Goal: Transaction & Acquisition: Purchase product/service

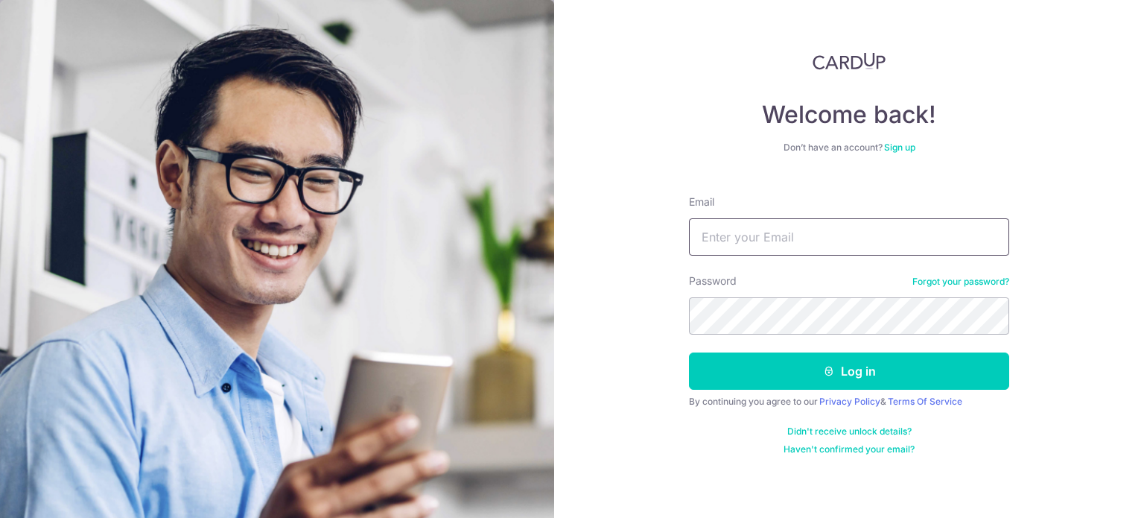
click at [748, 246] on input "Email" at bounding box center [849, 236] width 320 height 37
type input "ben@linkflow.com.sg"
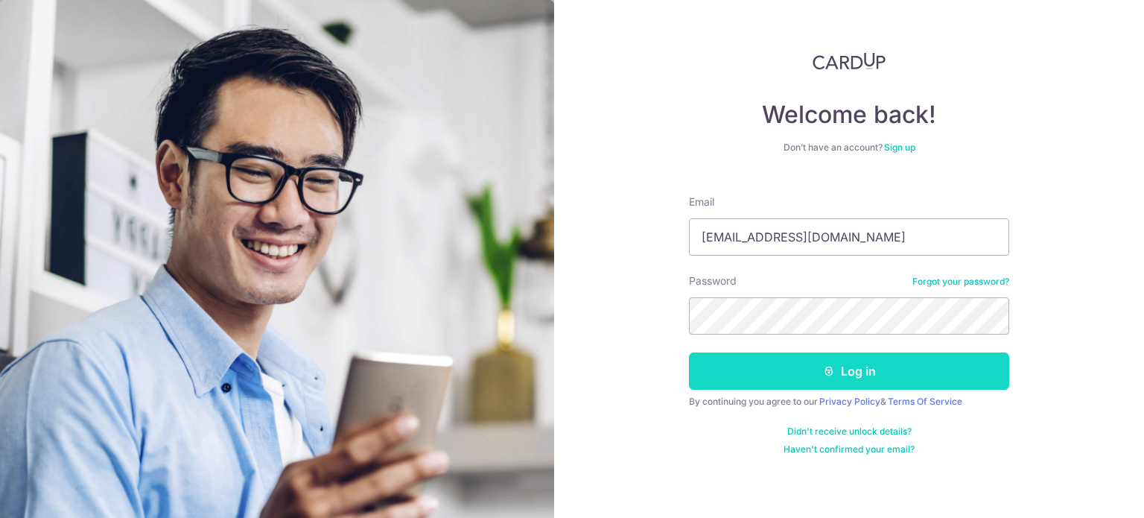
click at [854, 357] on button "Log in" at bounding box center [849, 370] width 320 height 37
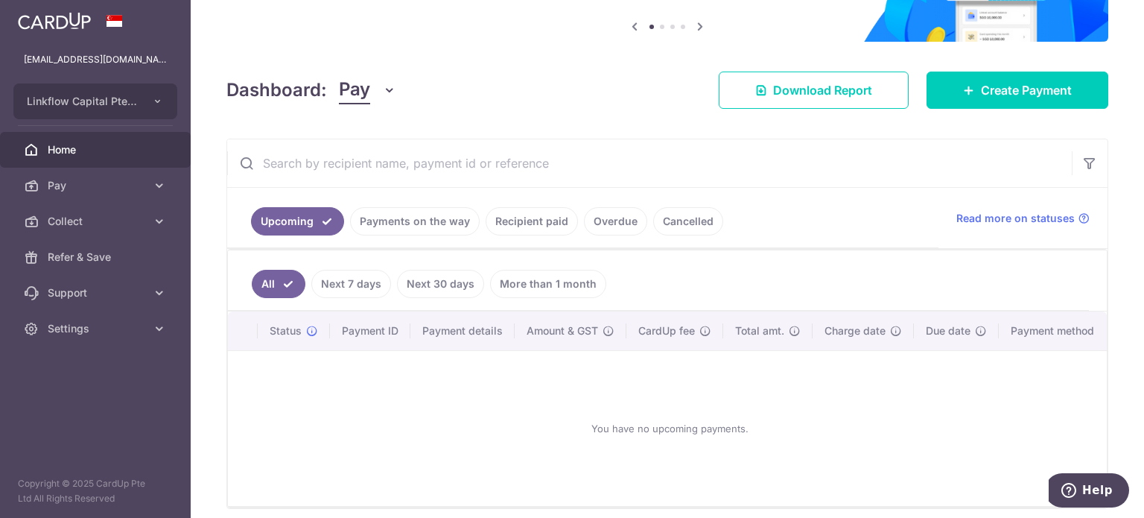
click at [430, 223] on link "Payments on the way" at bounding box center [415, 221] width 130 height 28
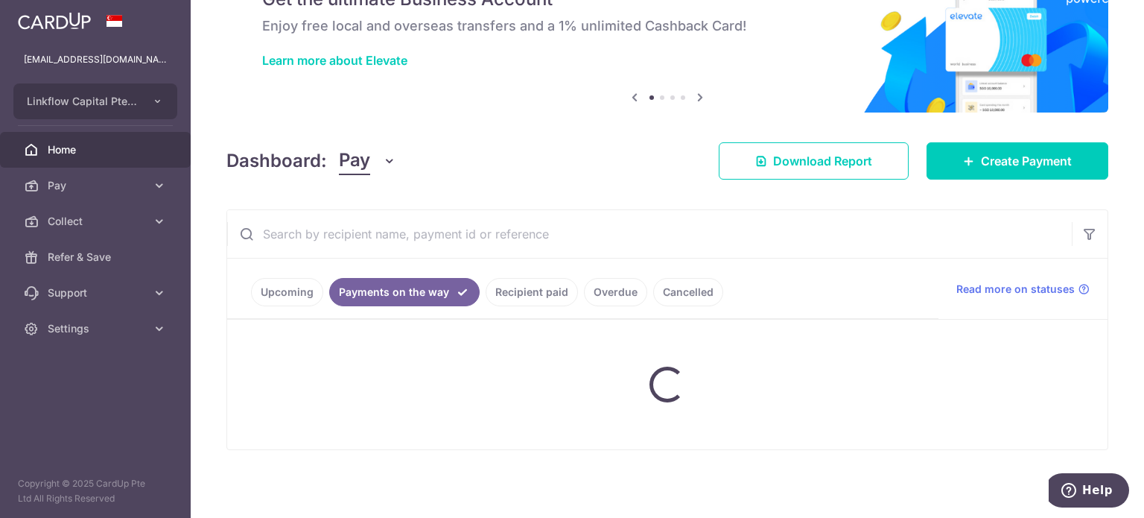
scroll to position [149, 0]
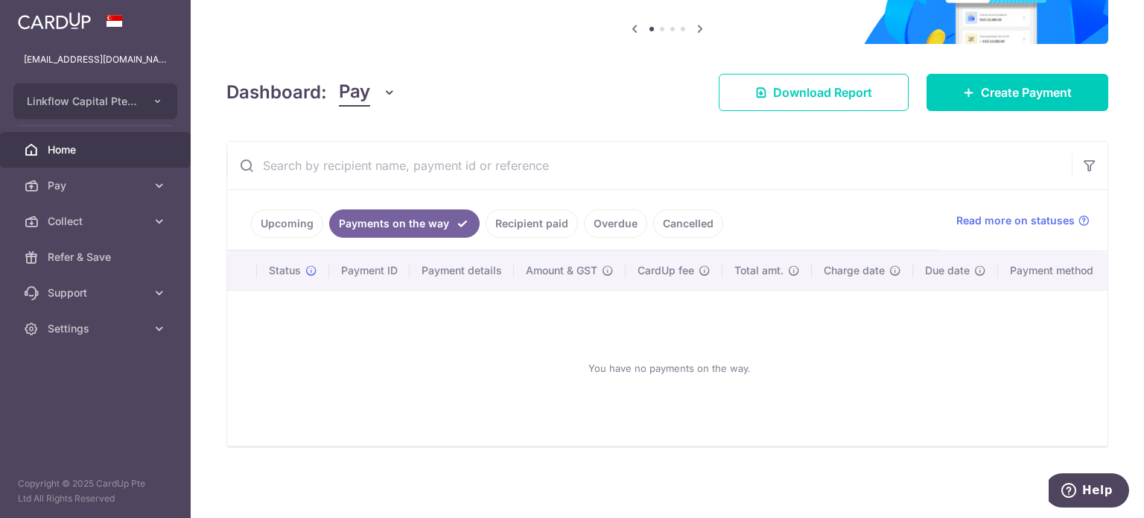
click at [614, 219] on link "Overdue" at bounding box center [615, 223] width 63 height 28
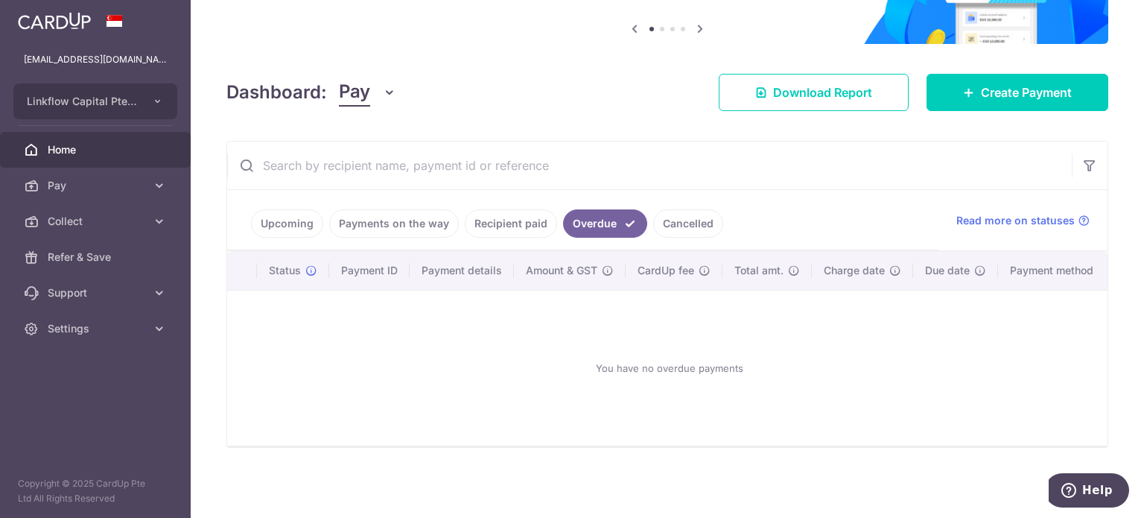
click at [301, 220] on link "Upcoming" at bounding box center [287, 223] width 72 height 28
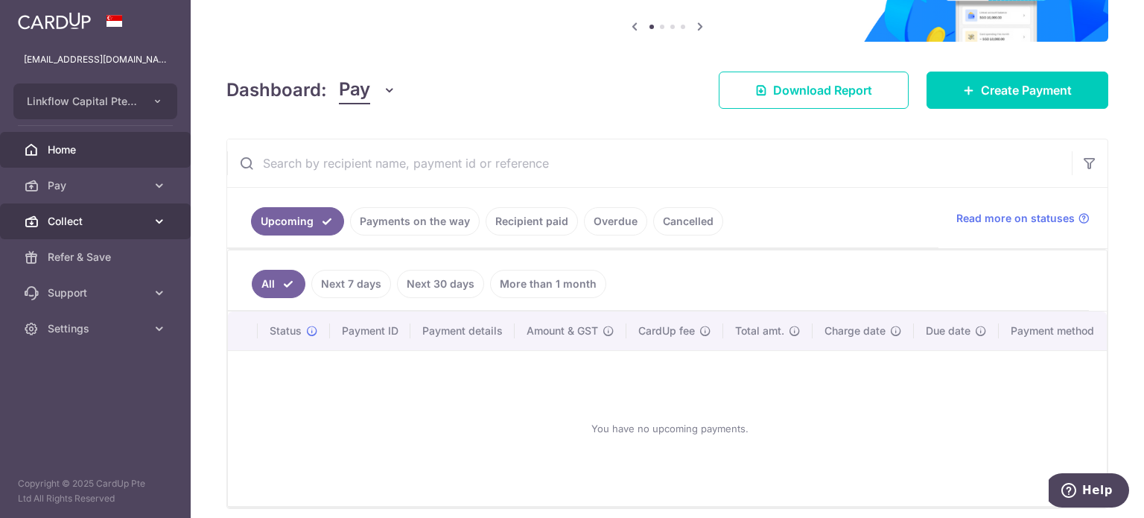
click at [143, 219] on span "Collect" at bounding box center [97, 221] width 98 height 15
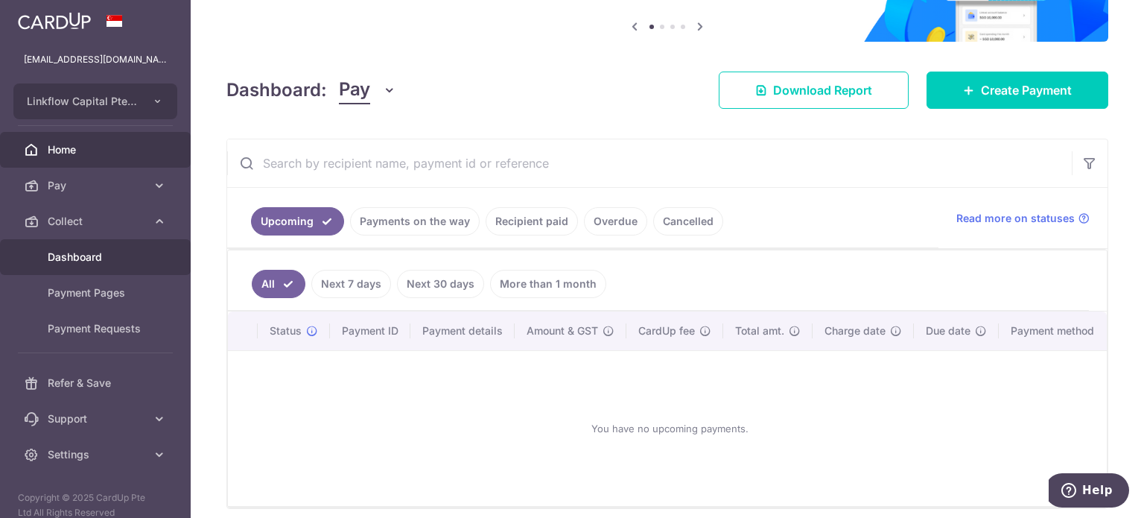
click at [110, 261] on span "Dashboard" at bounding box center [97, 256] width 98 height 15
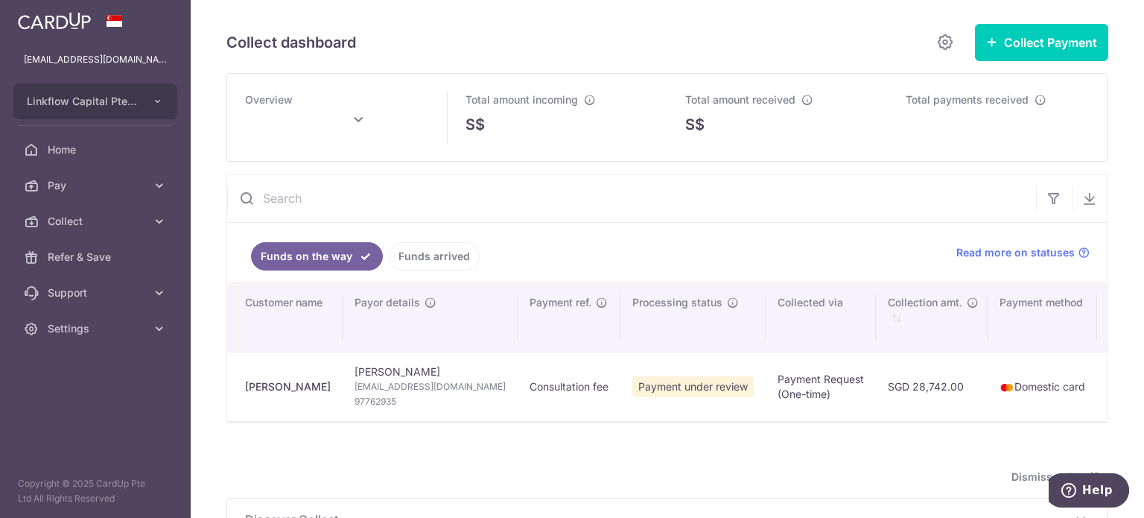
click at [274, 380] on div "Benjamin Teo" at bounding box center [288, 386] width 86 height 15
drag, startPoint x: 483, startPoint y: 418, endPoint x: 605, endPoint y: 418, distance: 122.1
click at [603, 418] on tr "Benjamin Teo Benjamin Teo ben.teobh@gmail.com 97762935 Consultation fee Payment…" at bounding box center [1056, 386] width 1659 height 69
click at [425, 252] on link "Funds arrived" at bounding box center [434, 256] width 91 height 28
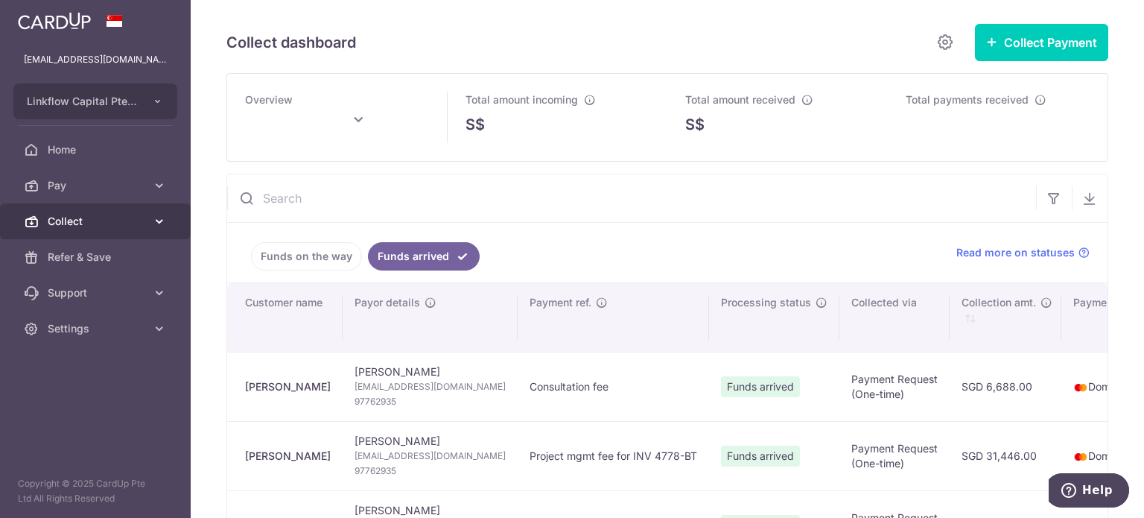
click at [162, 223] on icon at bounding box center [159, 221] width 15 height 15
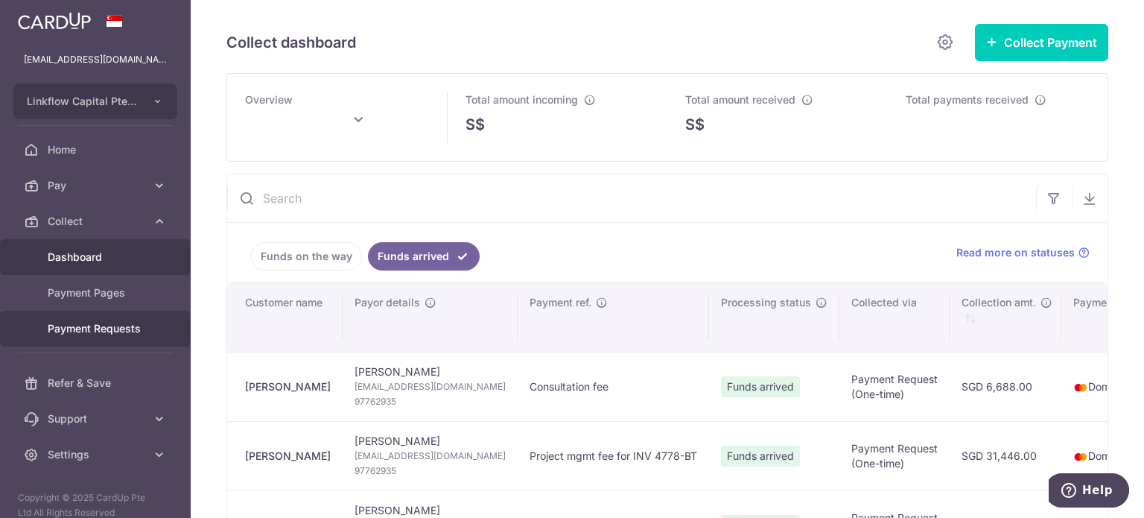
click at [119, 328] on span "Payment Requests" at bounding box center [97, 328] width 98 height 15
click at [106, 318] on link "Payment Requests" at bounding box center [95, 329] width 191 height 36
type input "October 2025"
click at [99, 332] on span "Payment Requests" at bounding box center [97, 328] width 98 height 15
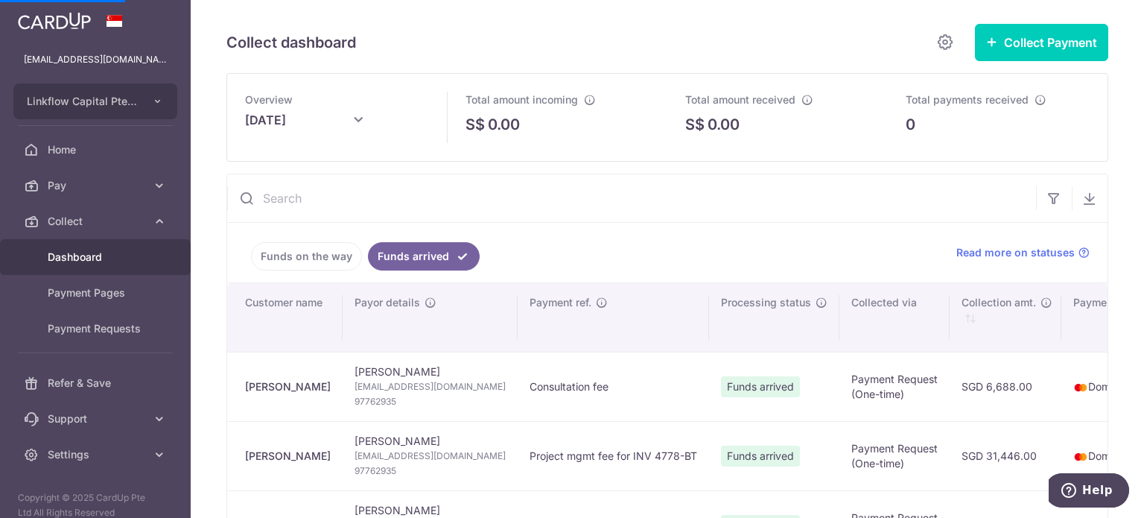
click at [320, 252] on link "Funds on the way" at bounding box center [306, 256] width 111 height 28
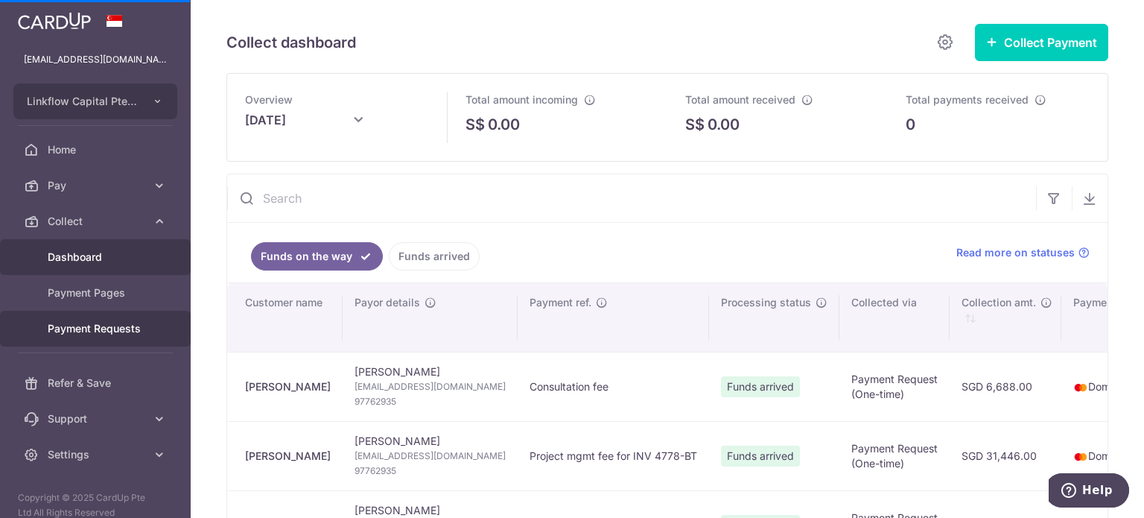
click at [113, 333] on span "Payment Requests" at bounding box center [97, 328] width 98 height 15
click at [337, 255] on link "Funds on the way" at bounding box center [317, 256] width 132 height 28
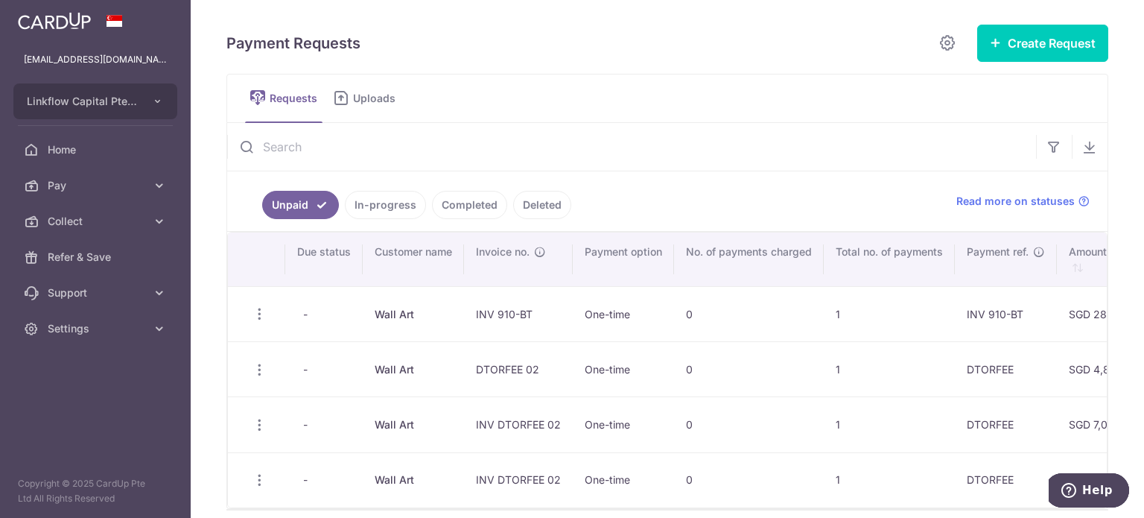
click at [369, 199] on link "In-progress" at bounding box center [385, 205] width 81 height 28
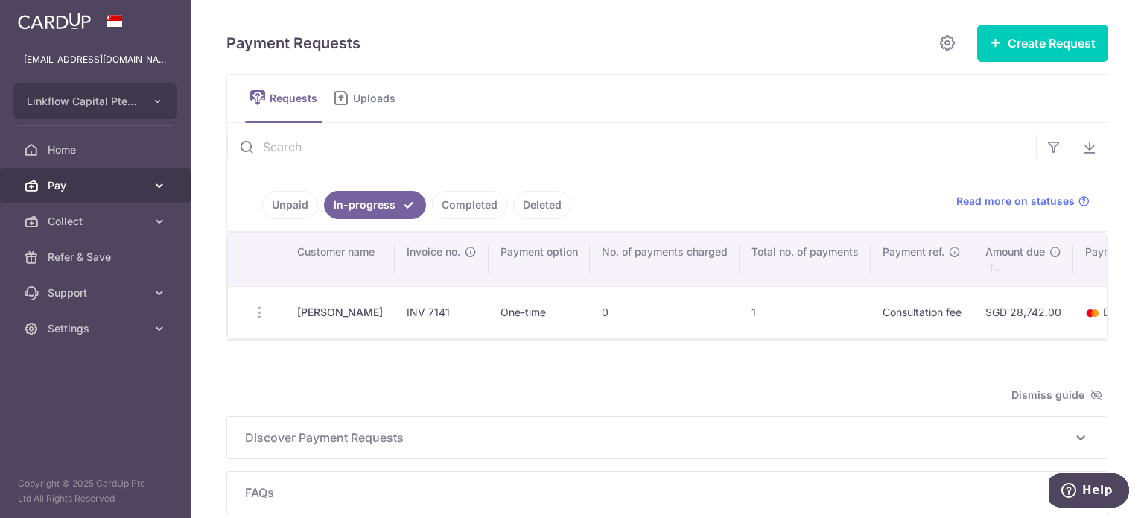
click at [157, 179] on icon at bounding box center [159, 185] width 15 height 15
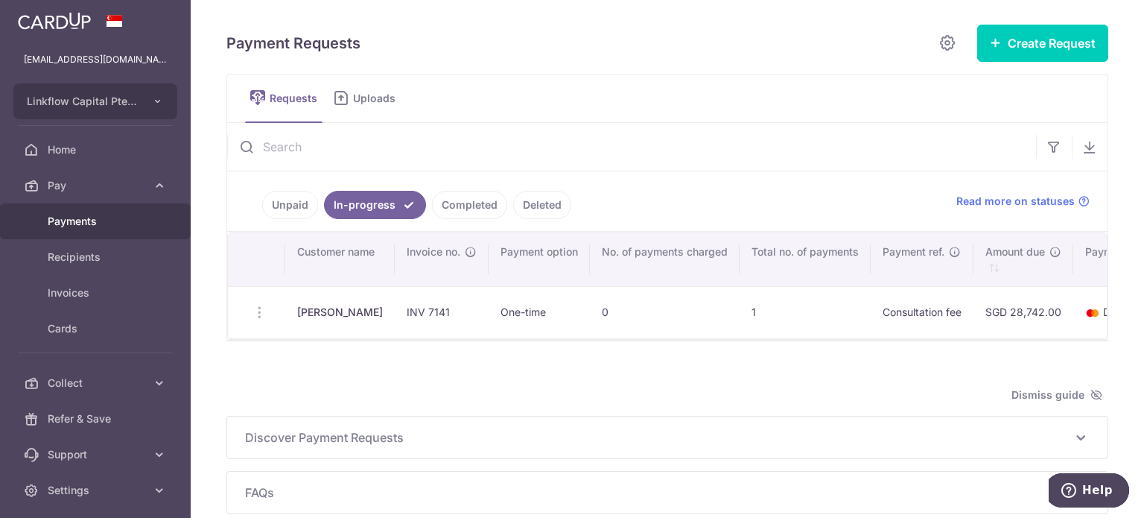
click at [92, 226] on span "Payments" at bounding box center [97, 221] width 98 height 15
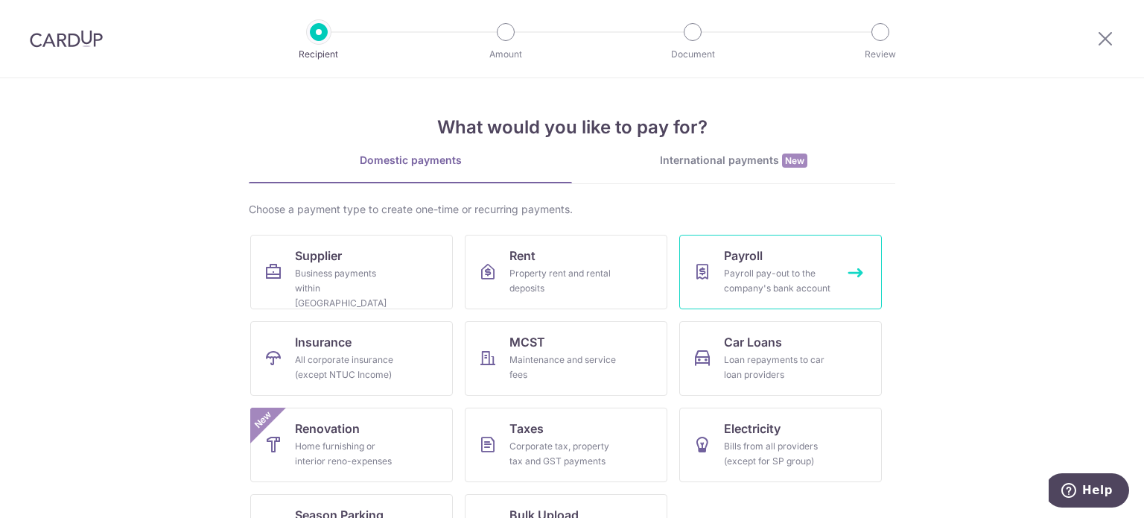
click at [778, 257] on link "Payroll Payroll pay-out to the company's bank account" at bounding box center [780, 272] width 203 height 74
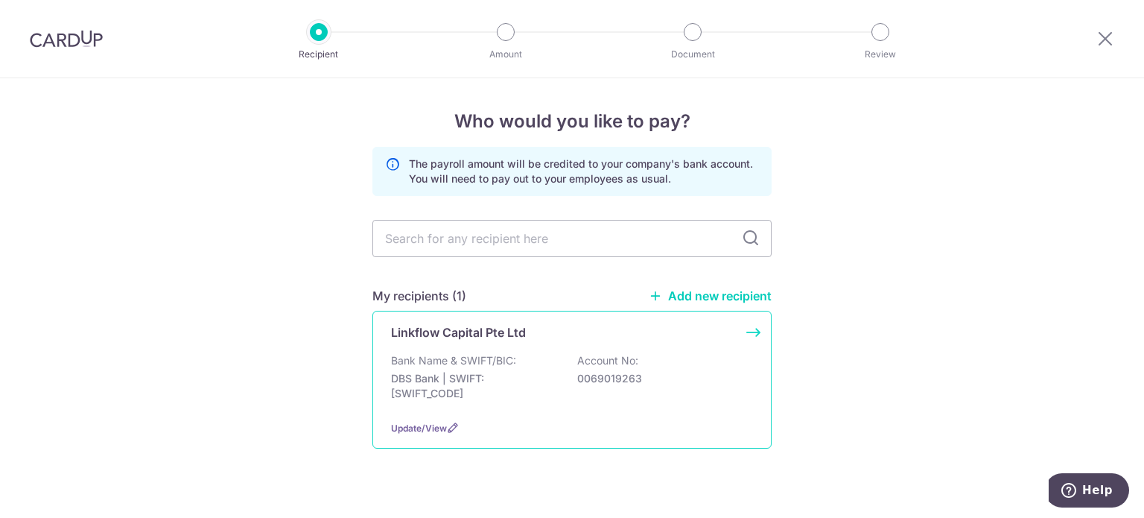
click at [440, 356] on p "Bank Name & SWIFT/BIC:" at bounding box center [453, 360] width 125 height 15
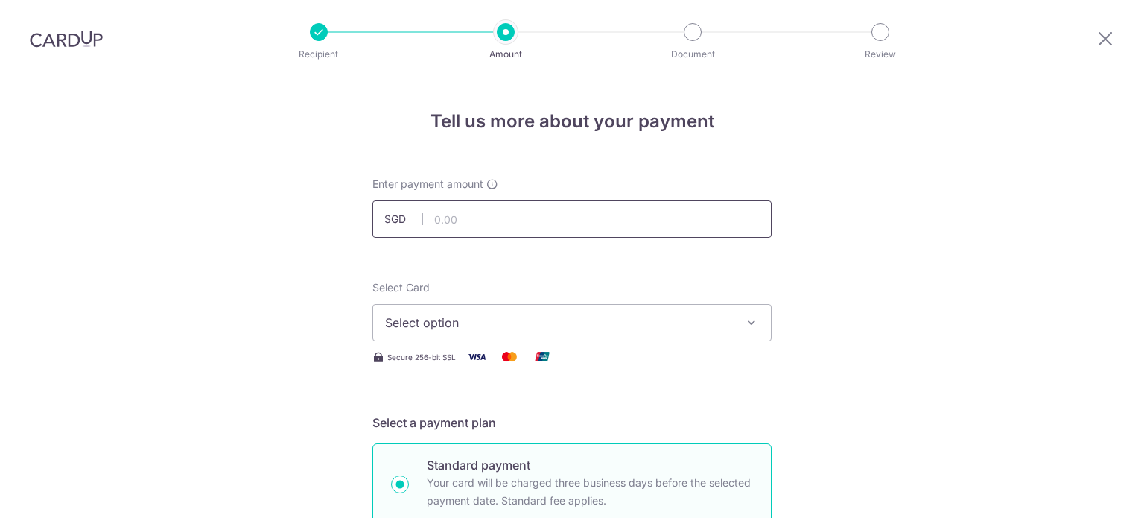
click at [542, 224] on input "text" at bounding box center [571, 218] width 399 height 37
click at [471, 336] on button "Select option" at bounding box center [571, 322] width 399 height 37
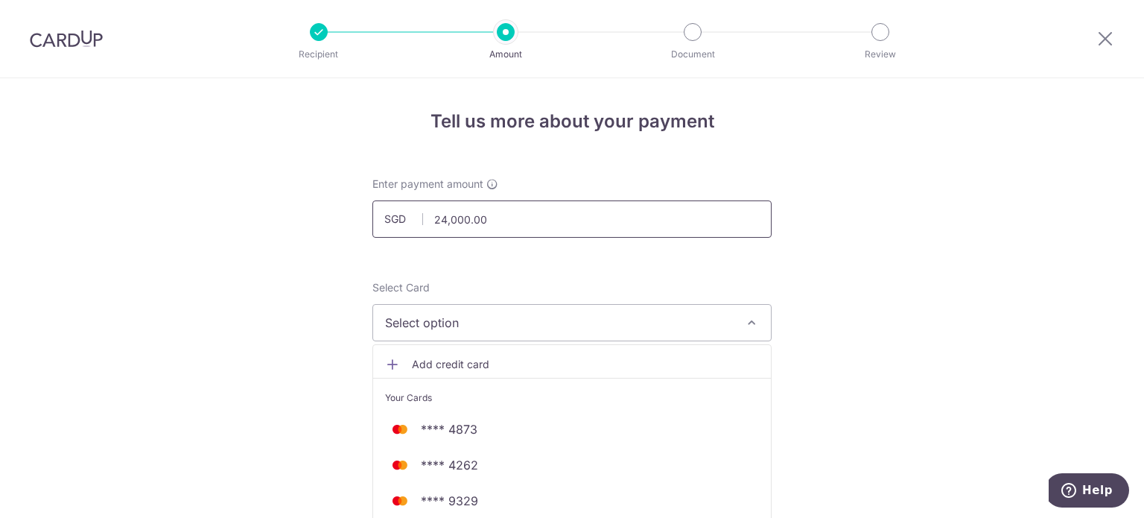
drag, startPoint x: 509, startPoint y: 216, endPoint x: 190, endPoint y: 232, distance: 319.9
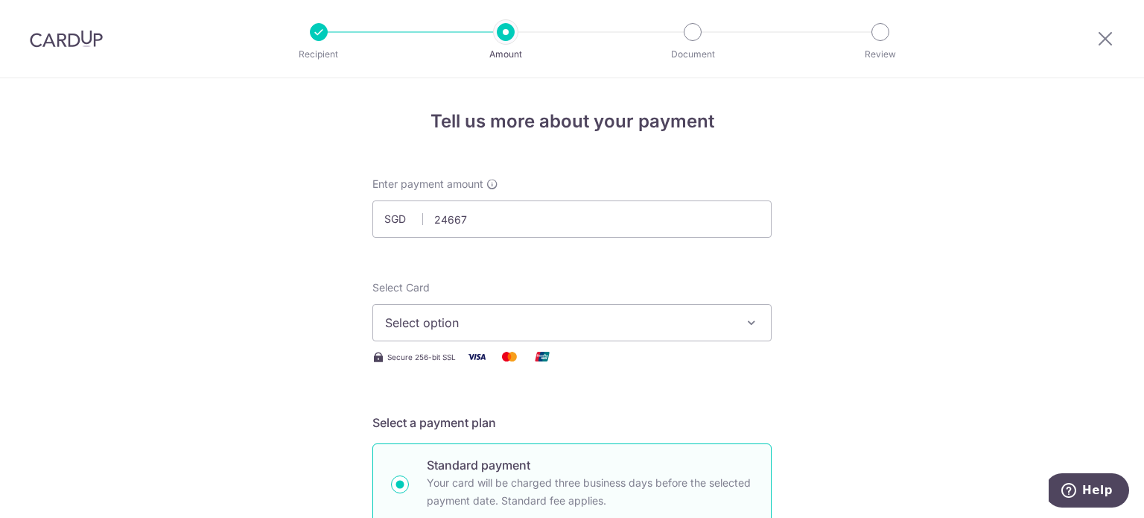
type input "24,667.00"
click at [545, 310] on button "Select option" at bounding box center [571, 322] width 399 height 37
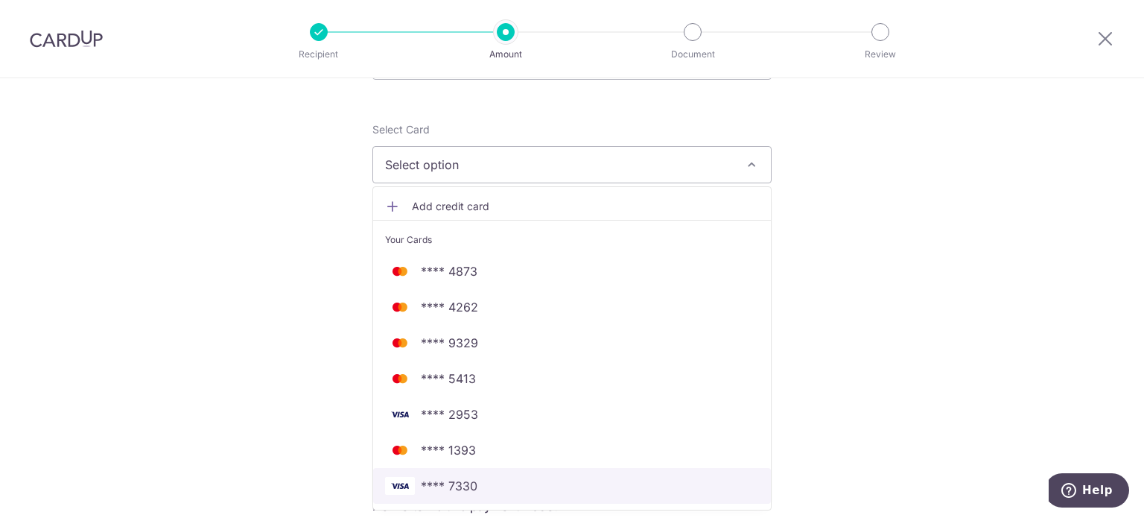
scroll to position [149, 0]
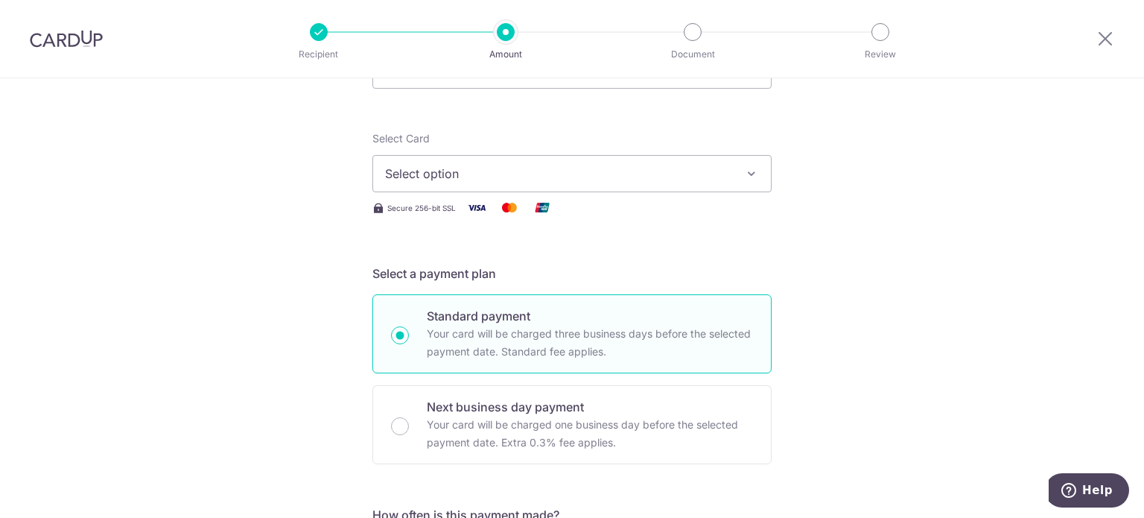
click at [521, 177] on span "Select option" at bounding box center [558, 174] width 347 height 18
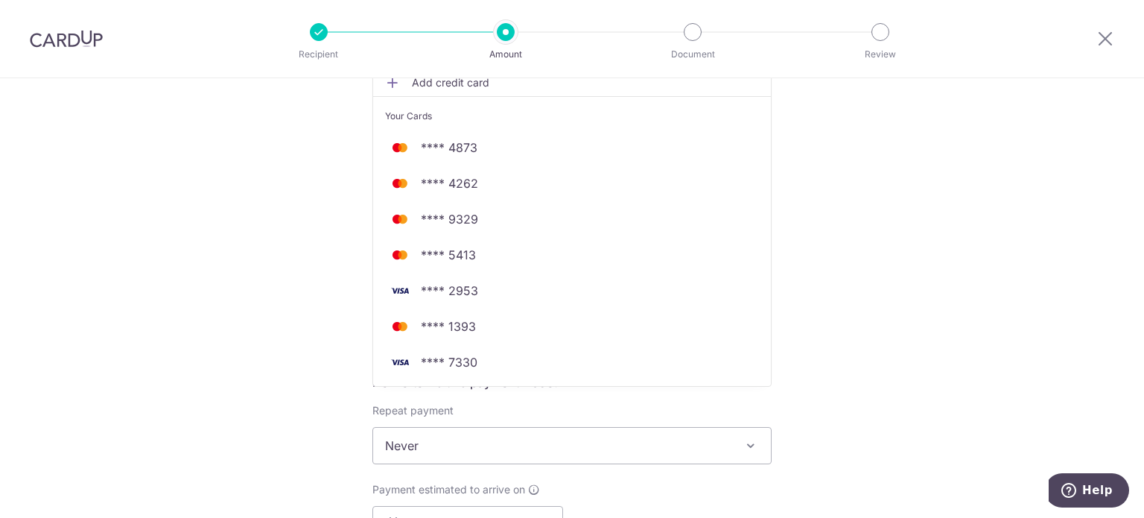
scroll to position [298, 0]
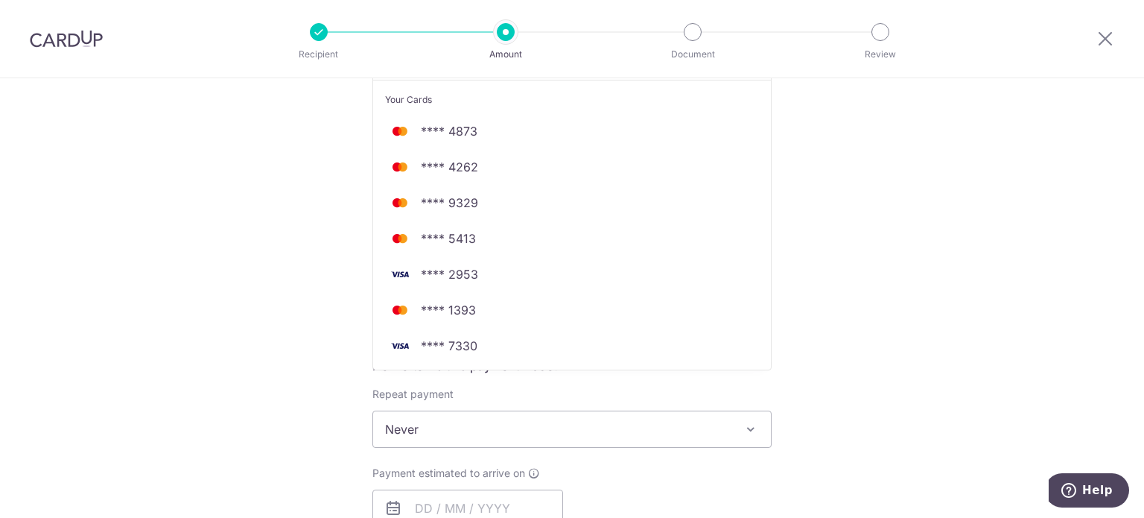
click at [814, 245] on div "Tell us more about your payment Enter payment amount SGD 24,667.00 24667.00 Sel…" at bounding box center [572, 496] width 1144 height 1432
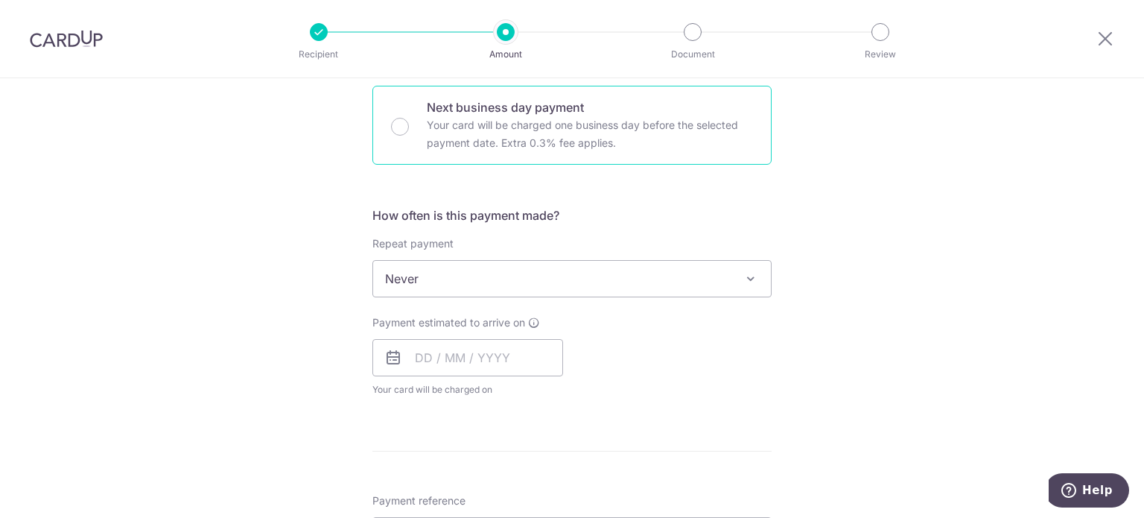
scroll to position [521, 0]
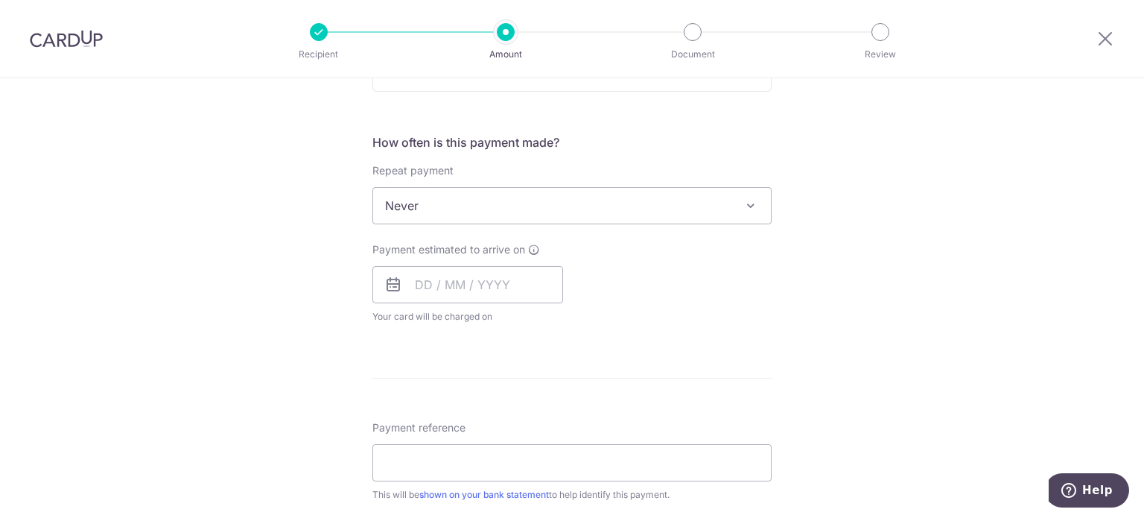
click at [550, 207] on span "Never" at bounding box center [572, 206] width 398 height 36
click at [496, 276] on input "text" at bounding box center [467, 284] width 191 height 37
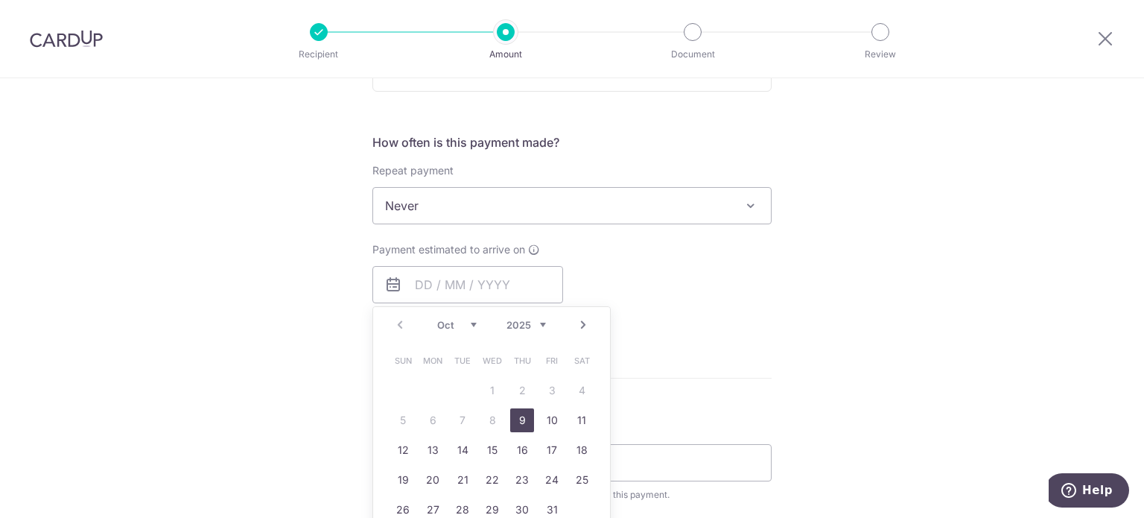
click at [518, 417] on link "9" at bounding box center [522, 420] width 24 height 24
type input "09/10/2025"
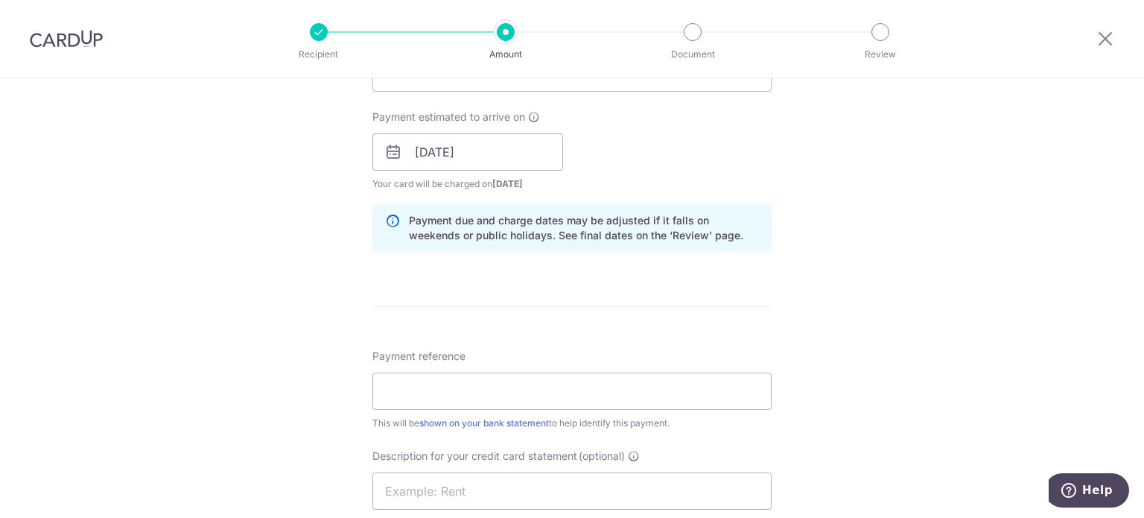
scroll to position [745, 0]
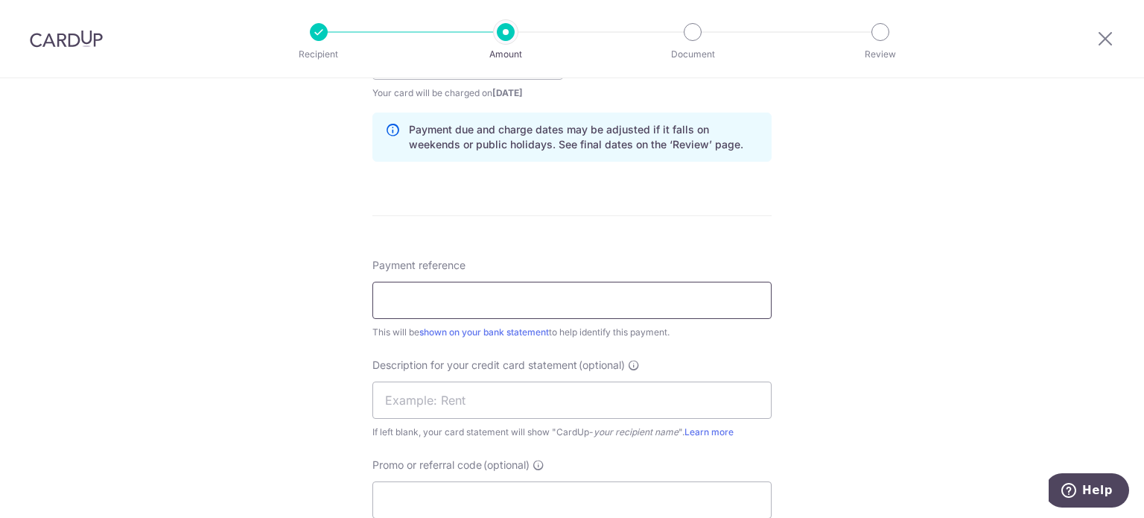
click at [623, 311] on input "Payment reference" at bounding box center [571, 300] width 399 height 37
type input "DBS Bulk Pymt"
click at [530, 389] on input "text" at bounding box center [571, 399] width 399 height 37
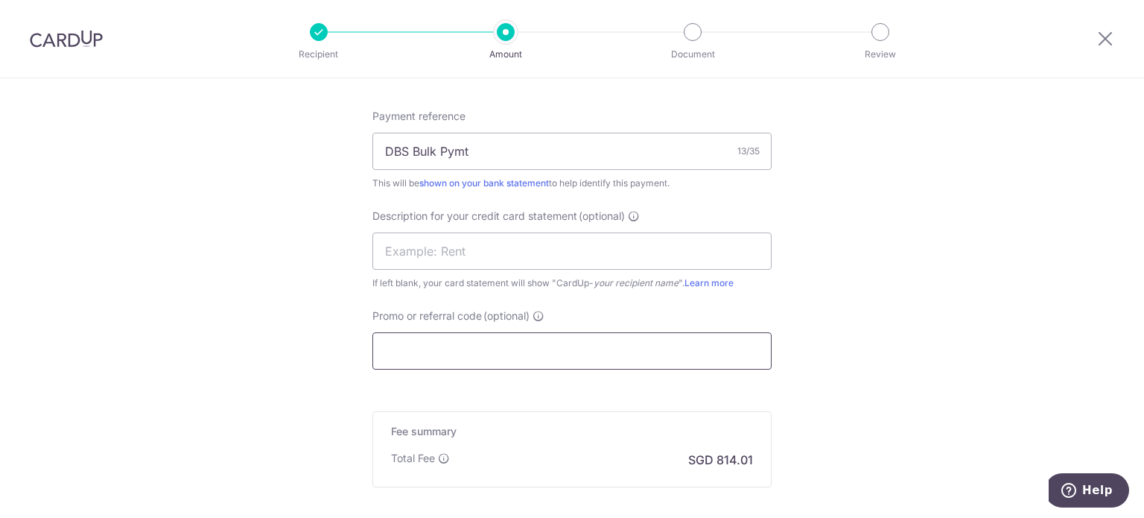
click at [509, 340] on input "Promo or referral code (optional)" at bounding box center [571, 350] width 399 height 37
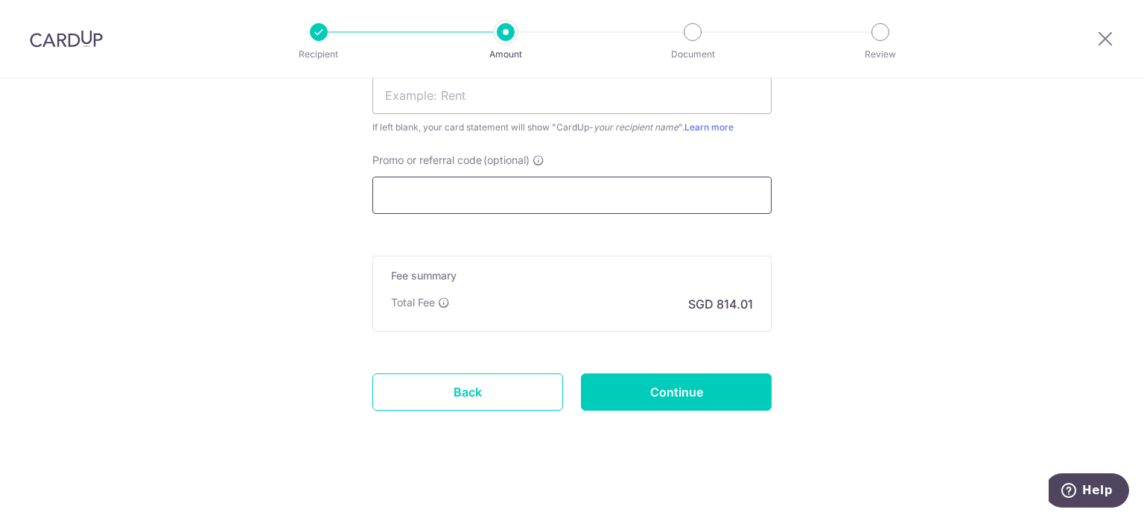
scroll to position [1052, 0]
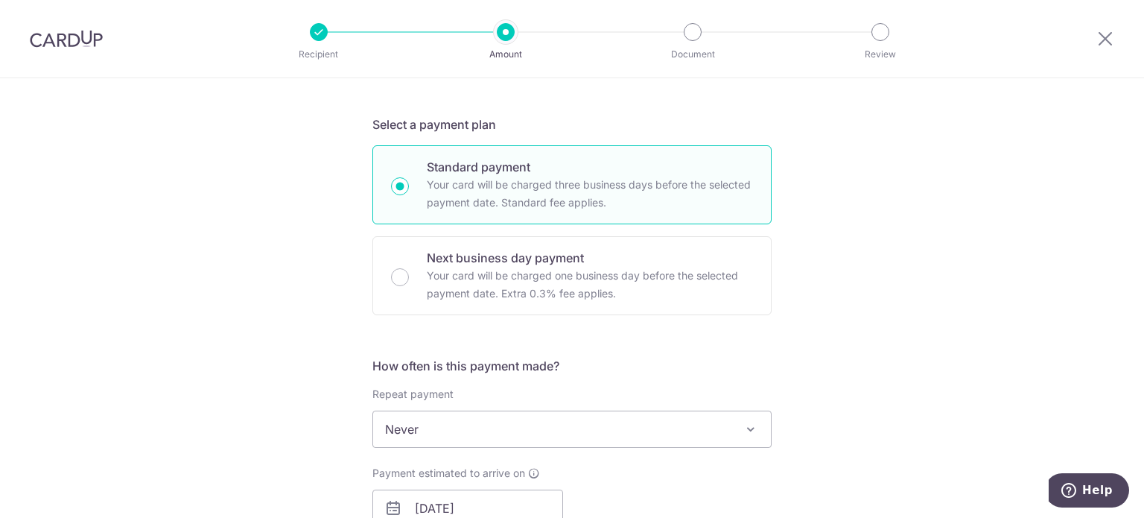
scroll to position [0, 0]
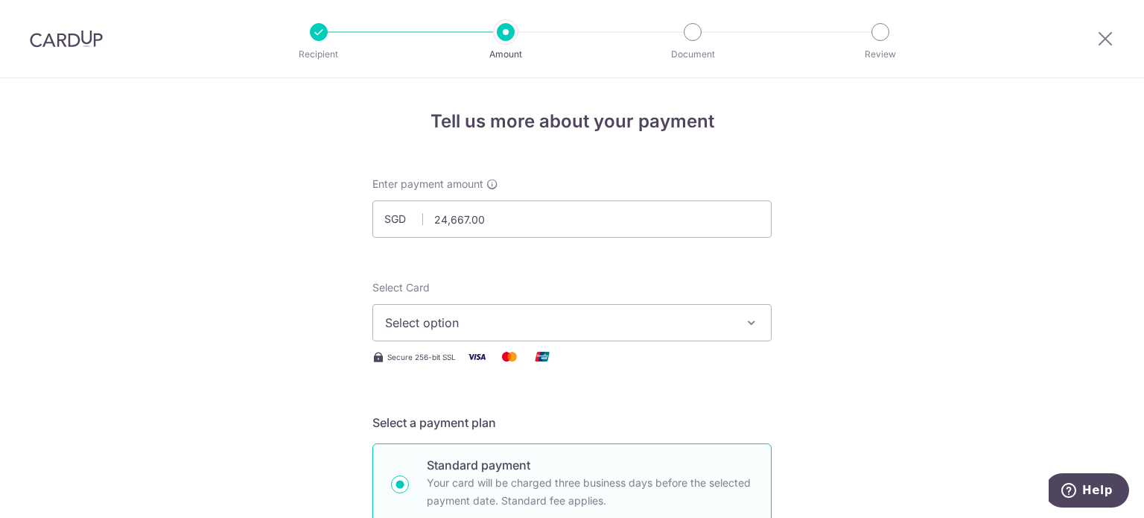
click at [526, 329] on span "Select option" at bounding box center [558, 323] width 347 height 18
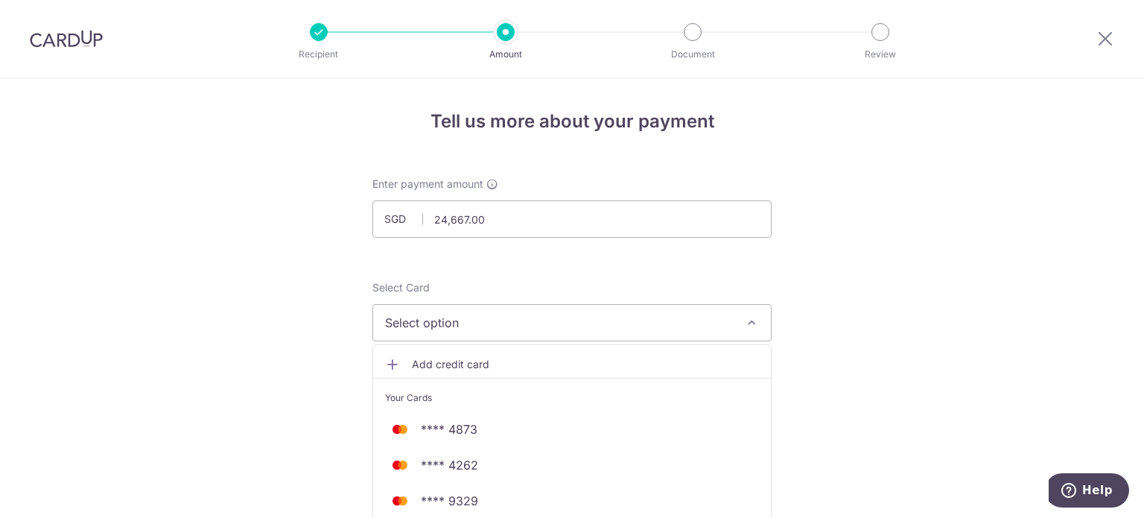
click at [526, 329] on span "Select option" at bounding box center [558, 323] width 347 height 18
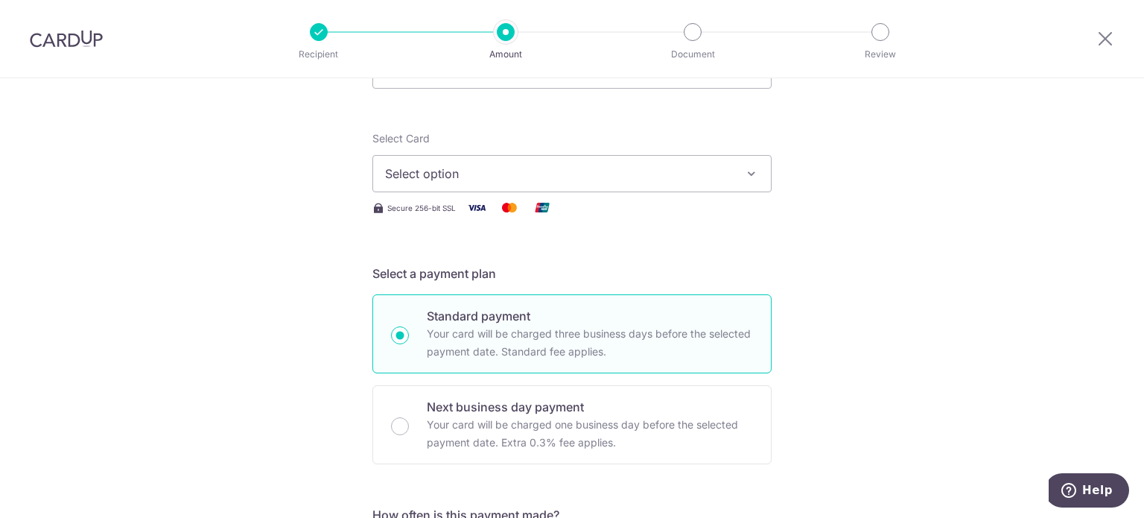
scroll to position [74, 0]
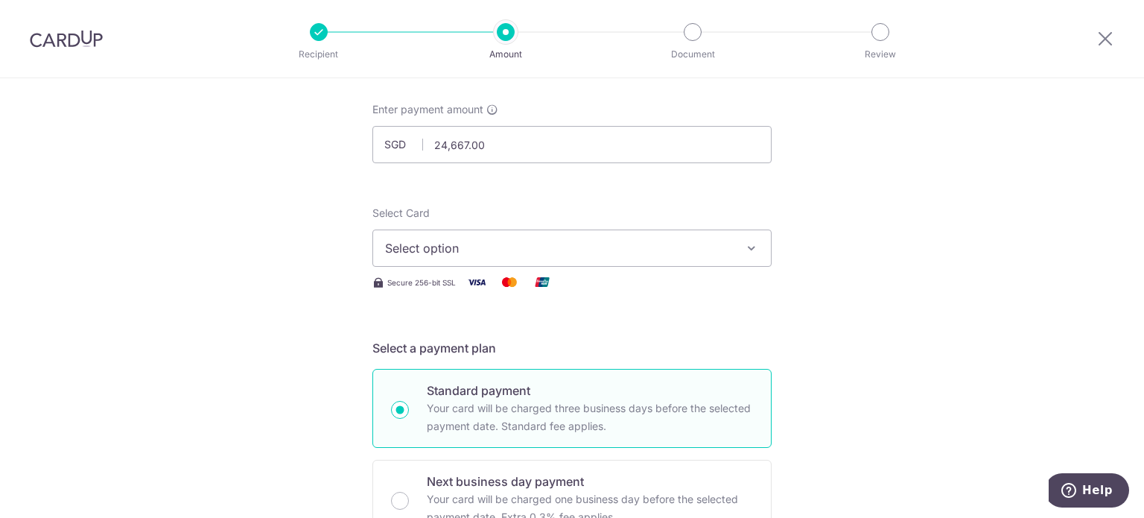
click at [495, 241] on span "Select option" at bounding box center [558, 248] width 347 height 18
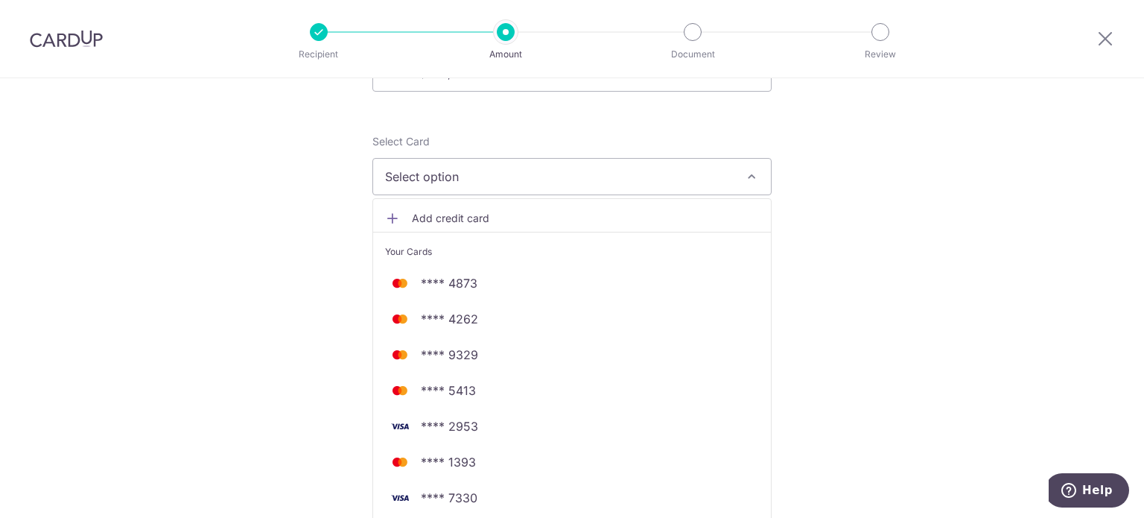
scroll to position [298, 0]
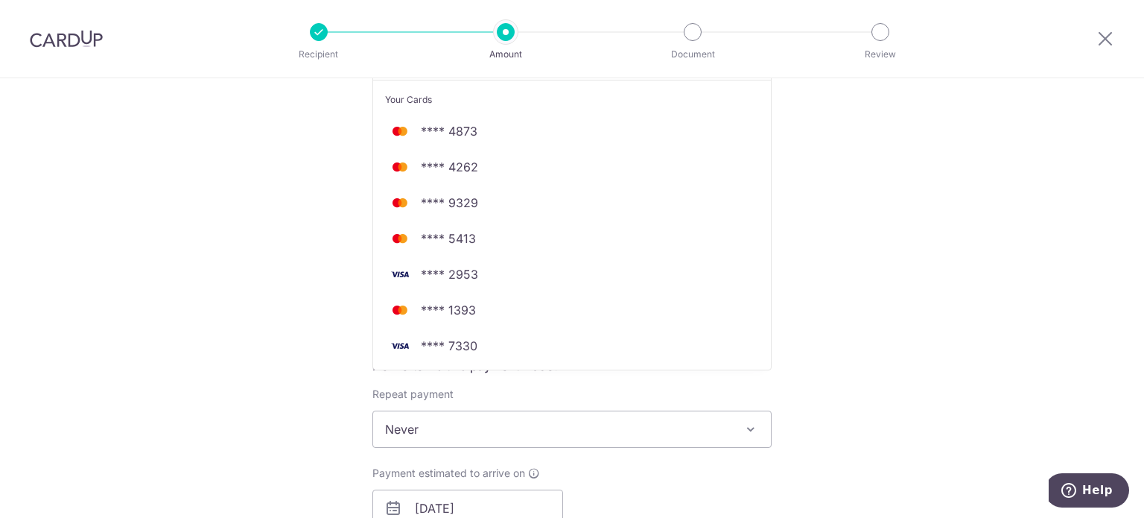
click at [92, 319] on div "Tell us more about your payment Enter payment amount SGD 24,667.00 24667.00 Sel…" at bounding box center [572, 526] width 1144 height 1493
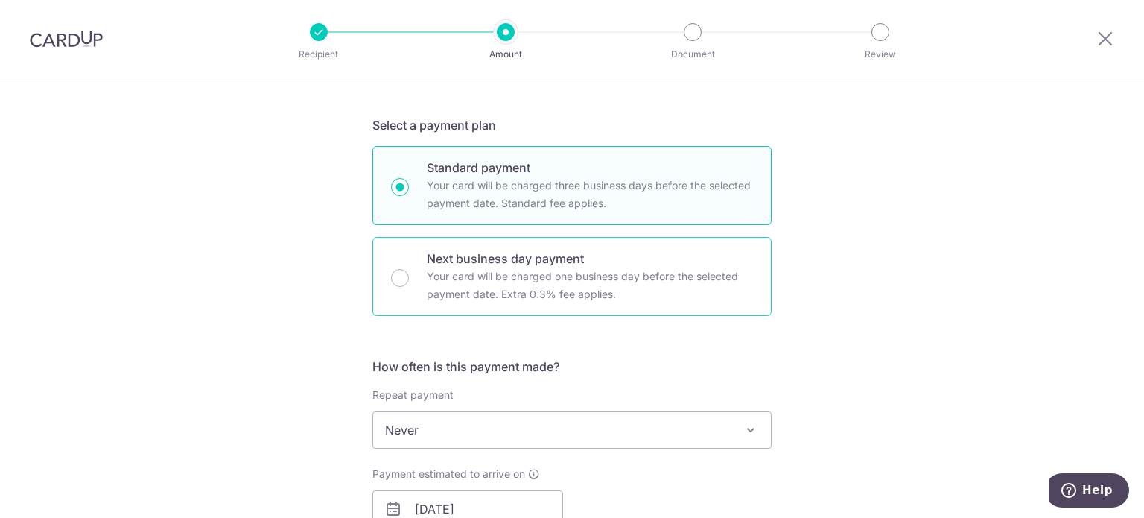
scroll to position [149, 0]
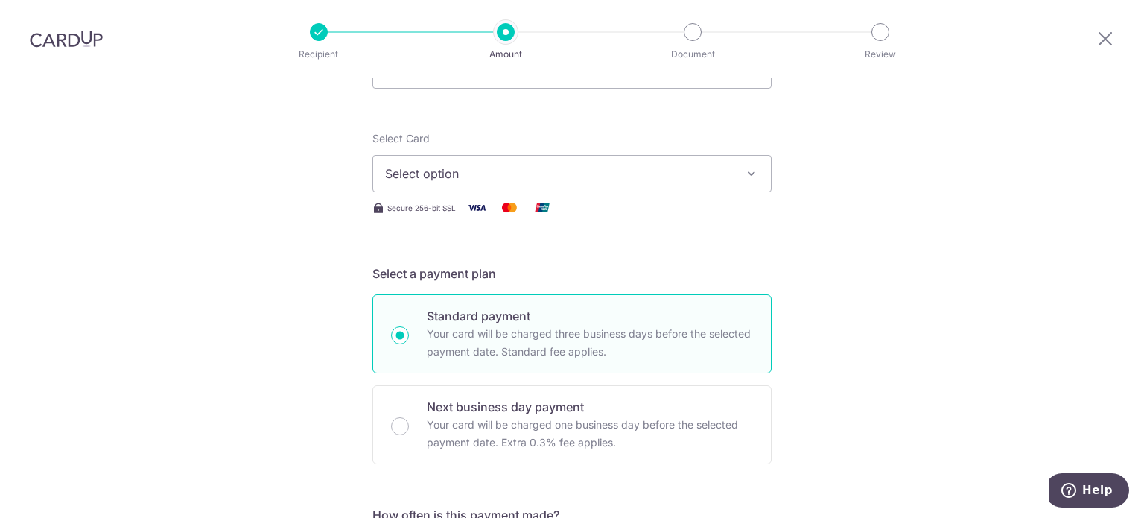
click at [486, 174] on span "Select option" at bounding box center [558, 174] width 347 height 18
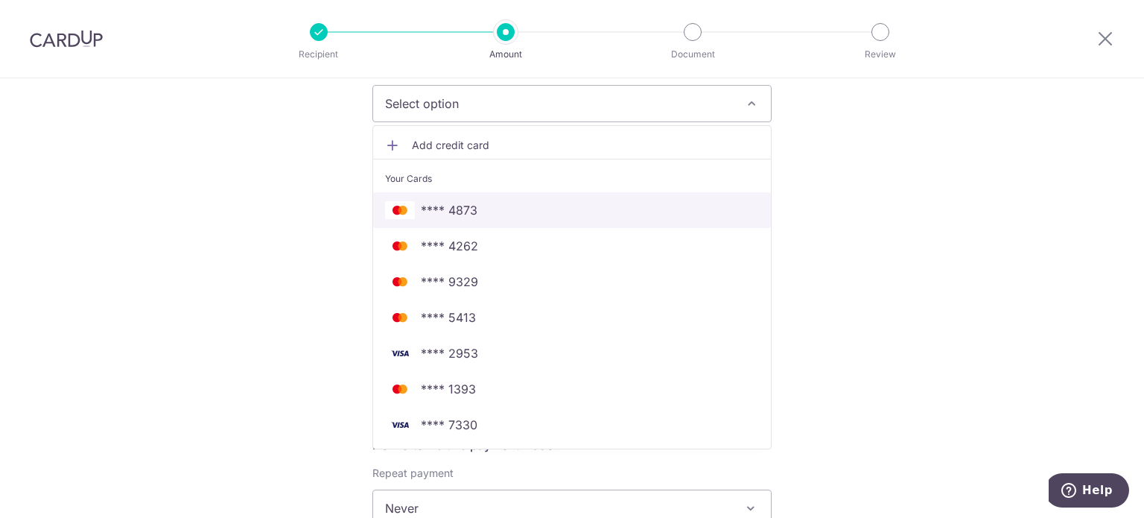
scroll to position [447, 0]
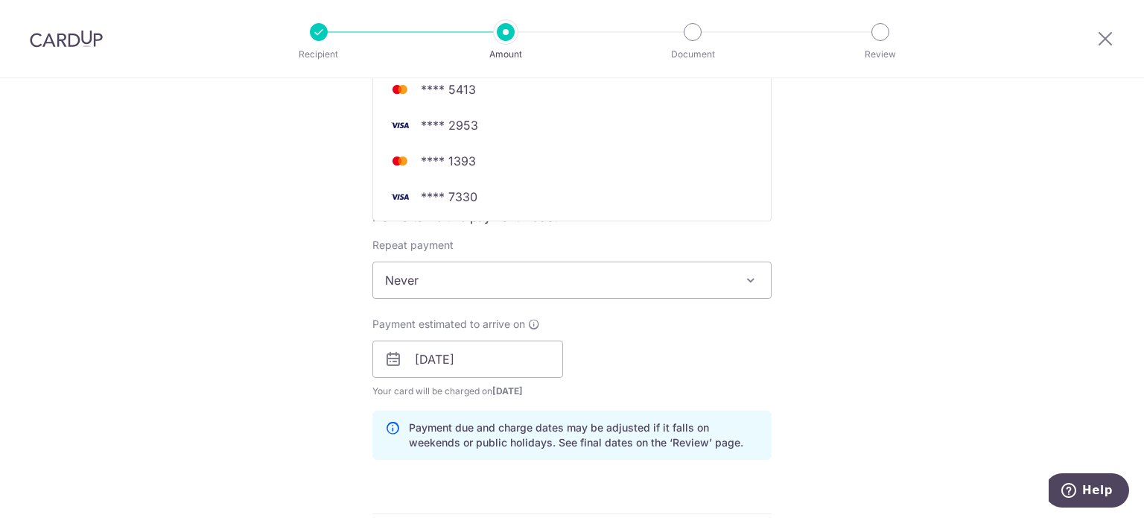
click at [77, 318] on div "Tell us more about your payment Enter payment amount SGD 24,667.00 24667.00 Sel…" at bounding box center [572, 377] width 1144 height 1493
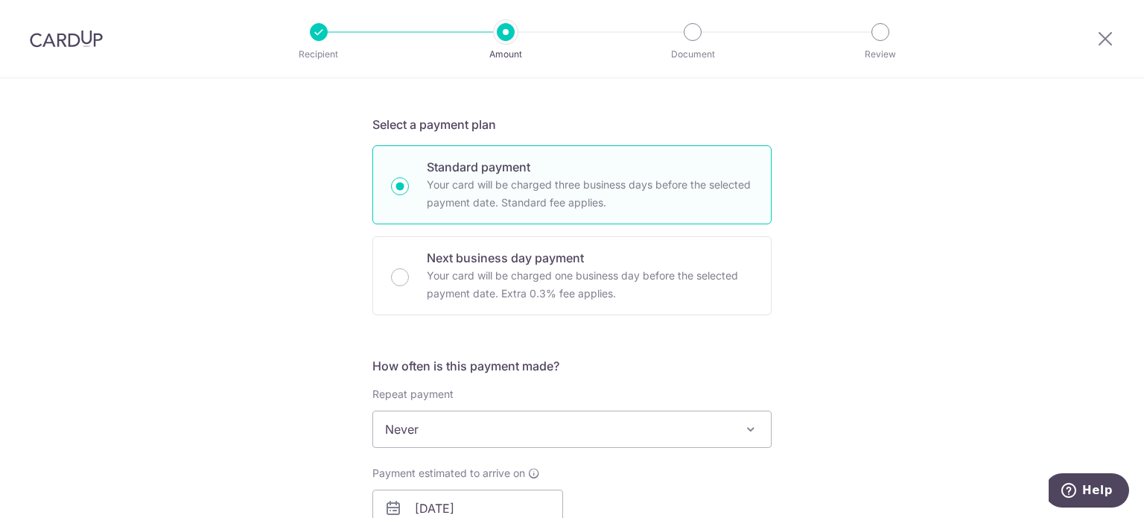
scroll to position [0, 0]
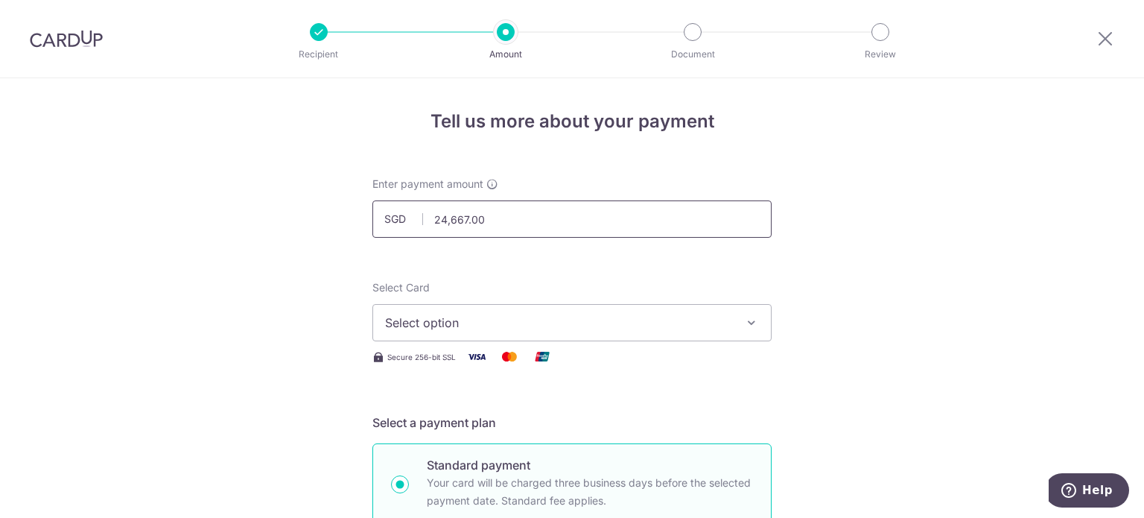
click at [438, 214] on input "24,667.00" at bounding box center [571, 218] width 399 height 37
type input "25,667.00"
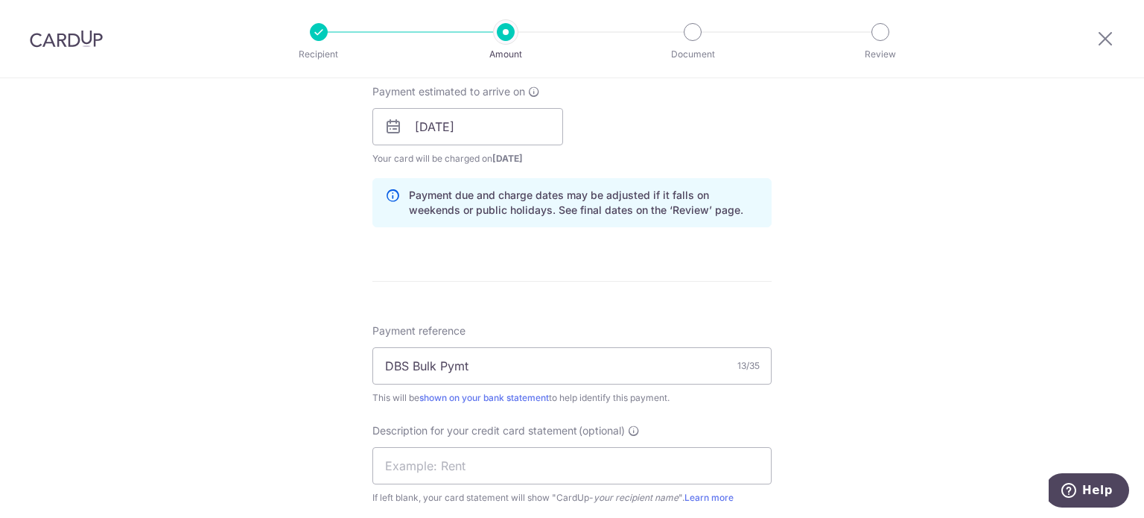
scroll to position [381, 0]
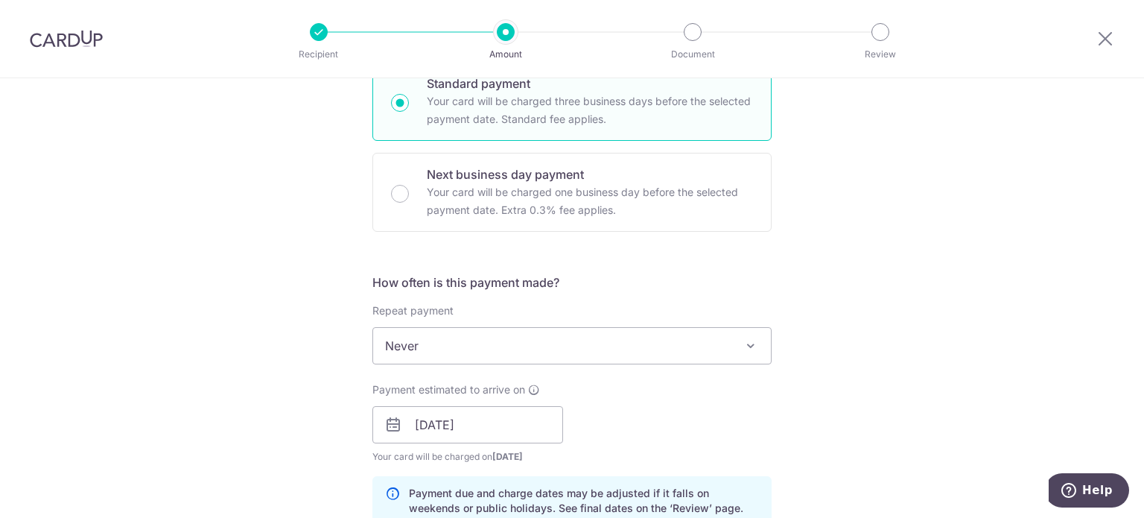
click at [248, 326] on div "Tell us more about your payment Enter payment amount SGD 25,667.00 25667.00 Sel…" at bounding box center [572, 443] width 1144 height 1493
click at [509, 211] on p "Your card will be charged one business day before the selected payment date. Ex…" at bounding box center [590, 201] width 326 height 36
click at [409, 203] on input "Next business day payment Your card will be charged one business day before the…" at bounding box center [400, 194] width 18 height 18
radio input "false"
radio input "true"
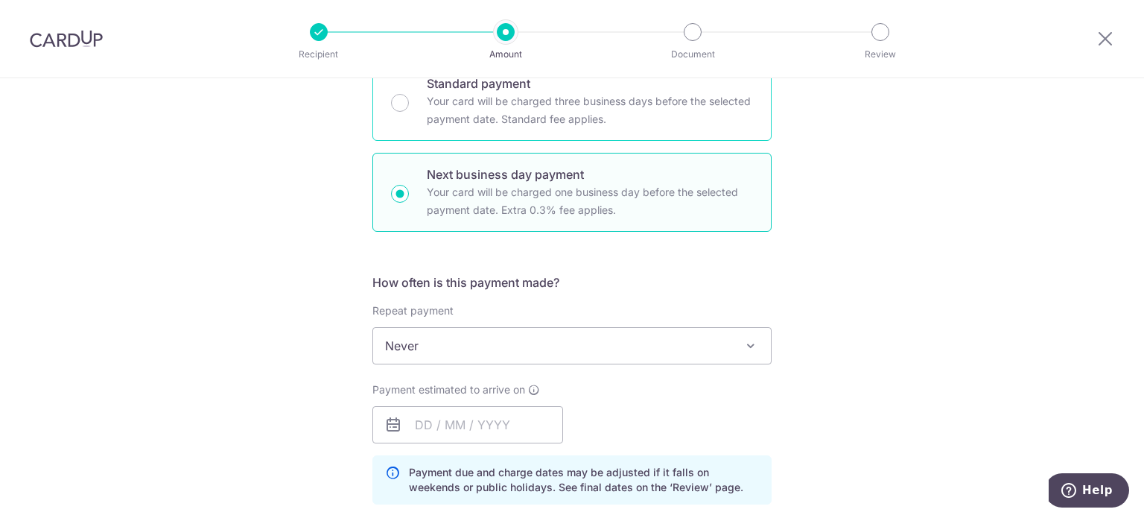
click at [476, 115] on p "Your card will be charged three business days before the selected payment date.…" at bounding box center [590, 110] width 326 height 36
click at [409, 112] on input "Standard payment Your card will be charged three business days before the selec…" at bounding box center [400, 103] width 18 height 18
radio input "true"
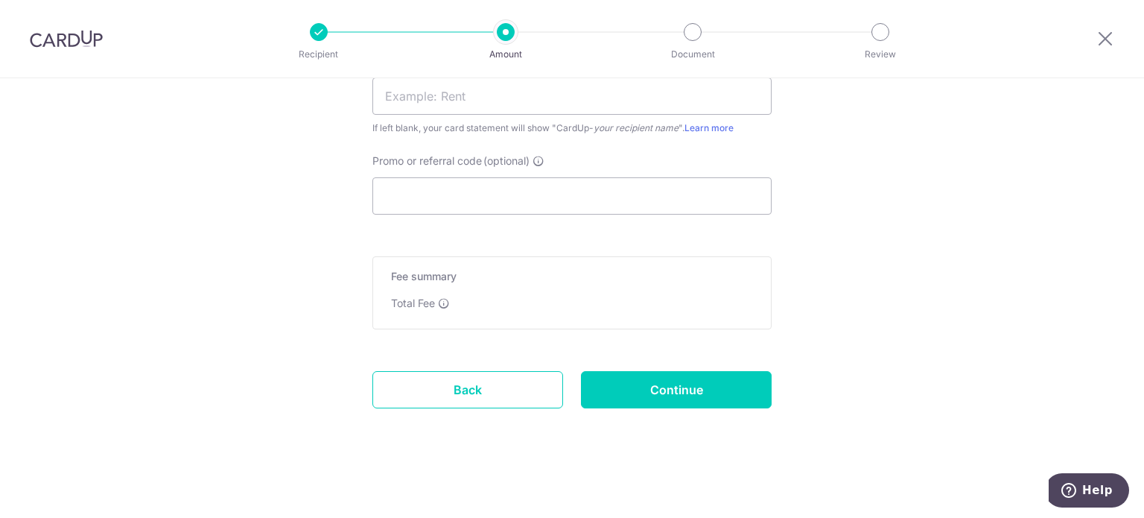
scroll to position [953, 0]
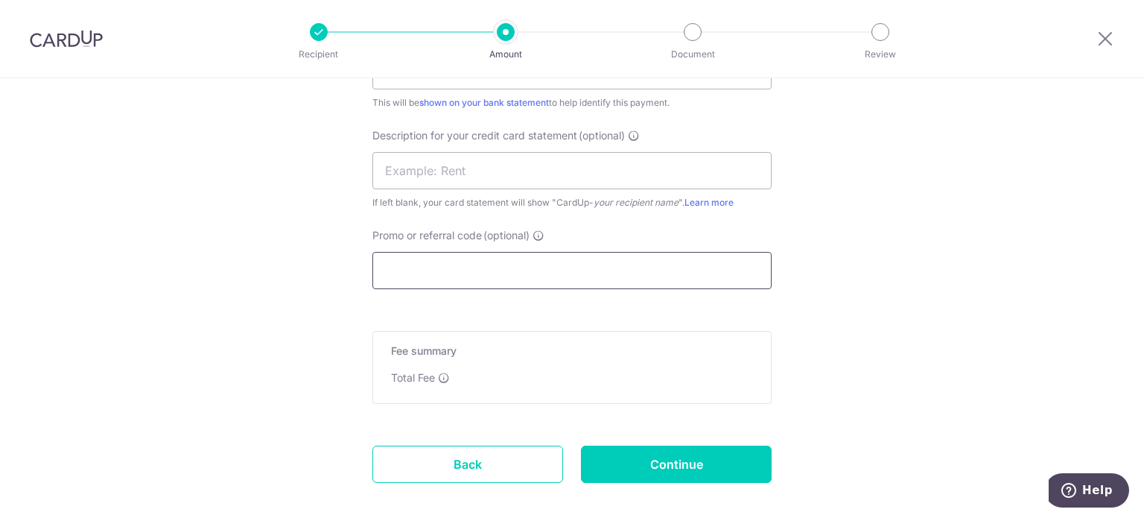
click at [518, 283] on input "Promo or referral code (optional)" at bounding box center [571, 270] width 399 height 37
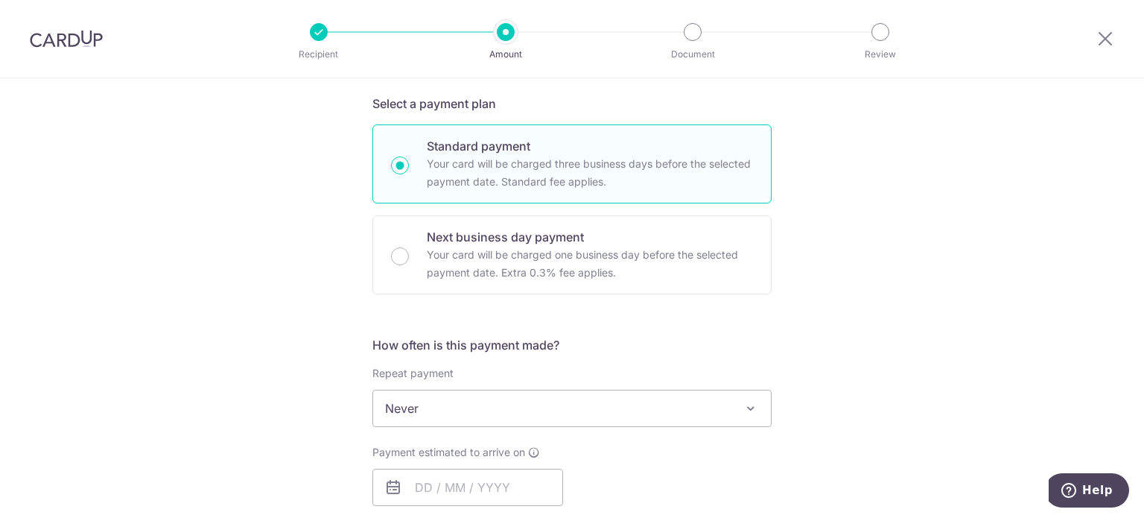
scroll to position [209, 0]
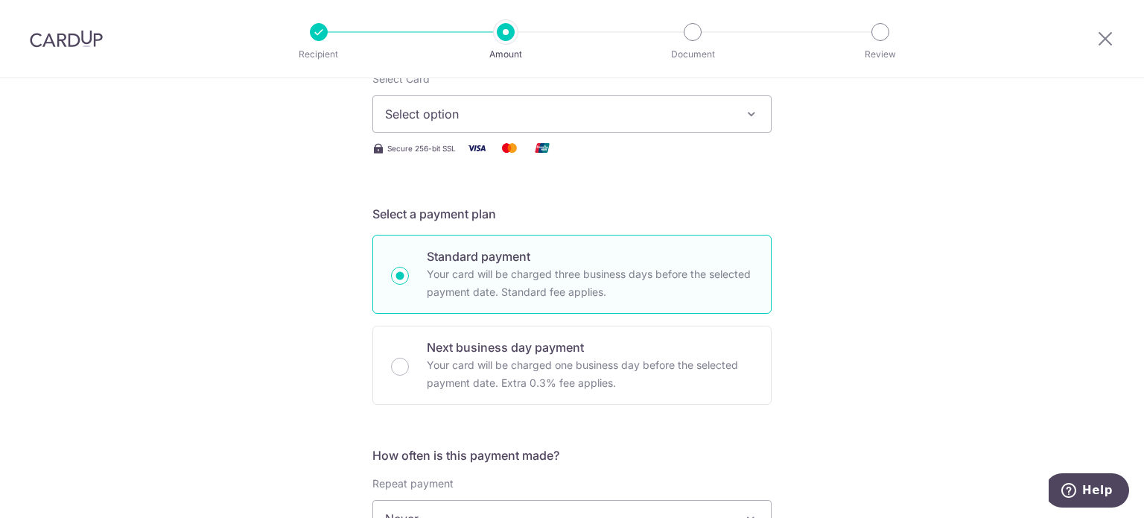
click at [492, 115] on span "Select option" at bounding box center [558, 114] width 347 height 18
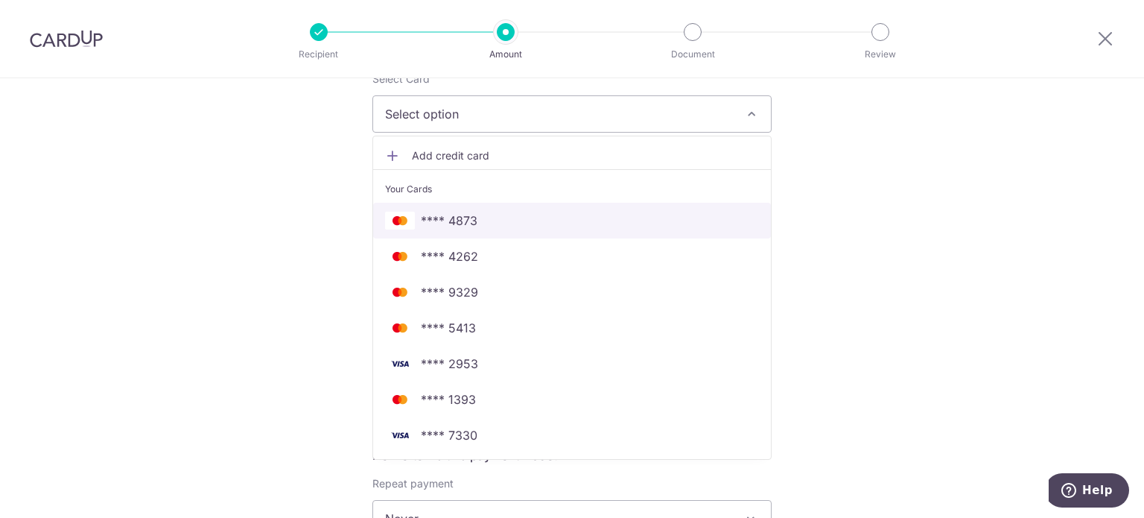
drag, startPoint x: 459, startPoint y: 231, endPoint x: 424, endPoint y: 252, distance: 40.5
click at [459, 231] on link "**** 4873" at bounding box center [572, 221] width 398 height 36
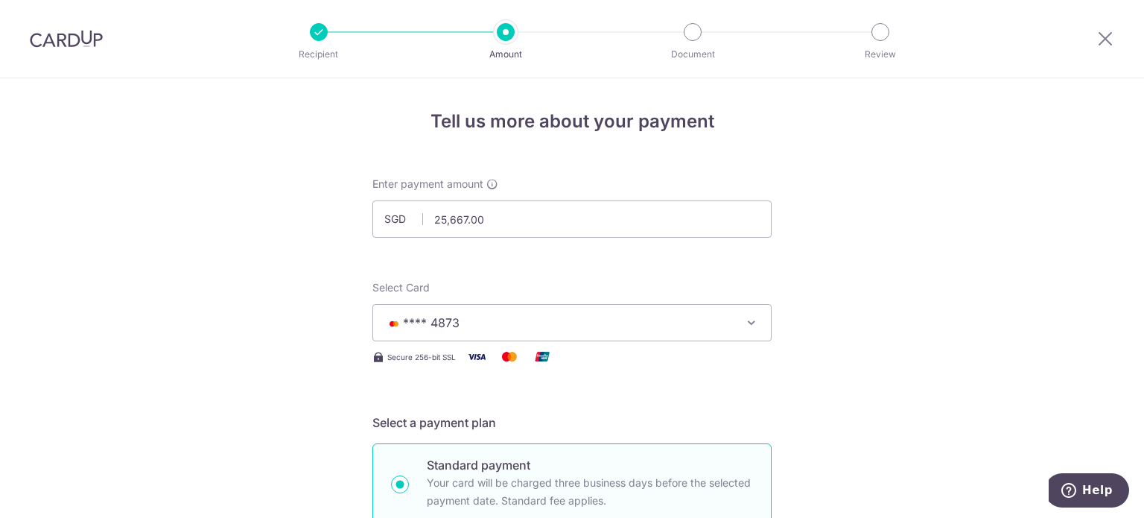
scroll to position [149, 0]
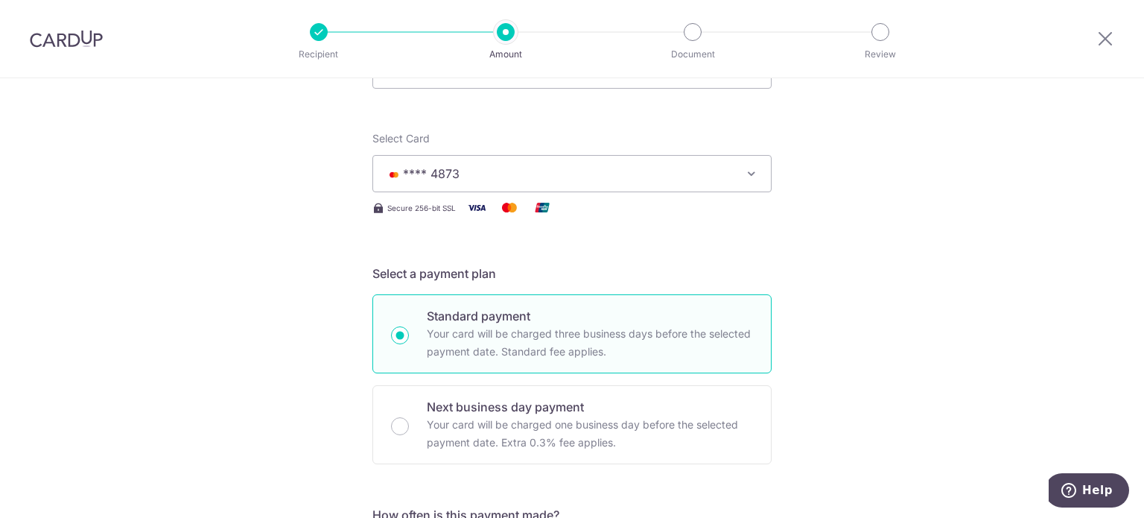
click at [675, 163] on button "**** 4873" at bounding box center [571, 173] width 399 height 37
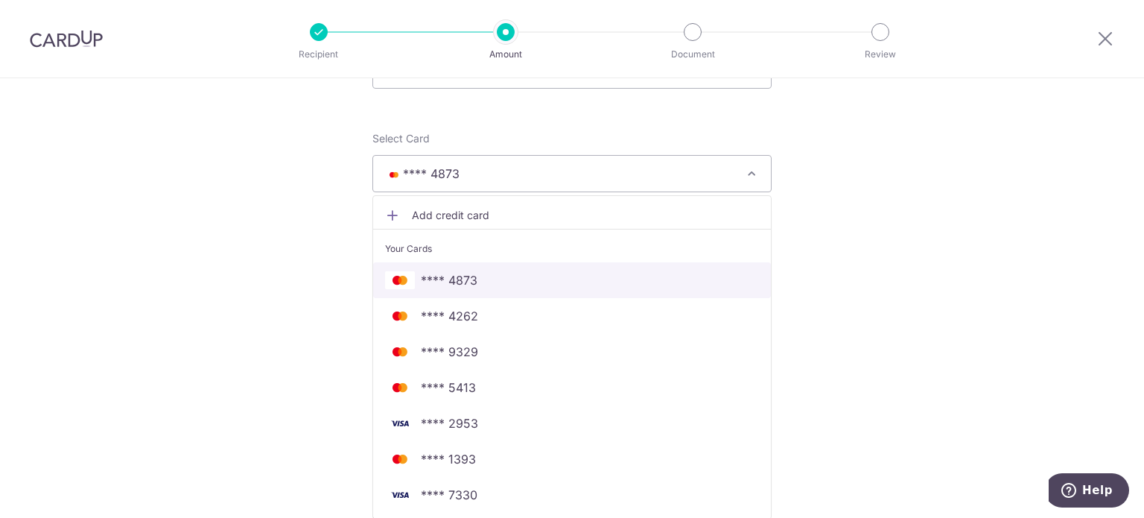
scroll to position [372, 0]
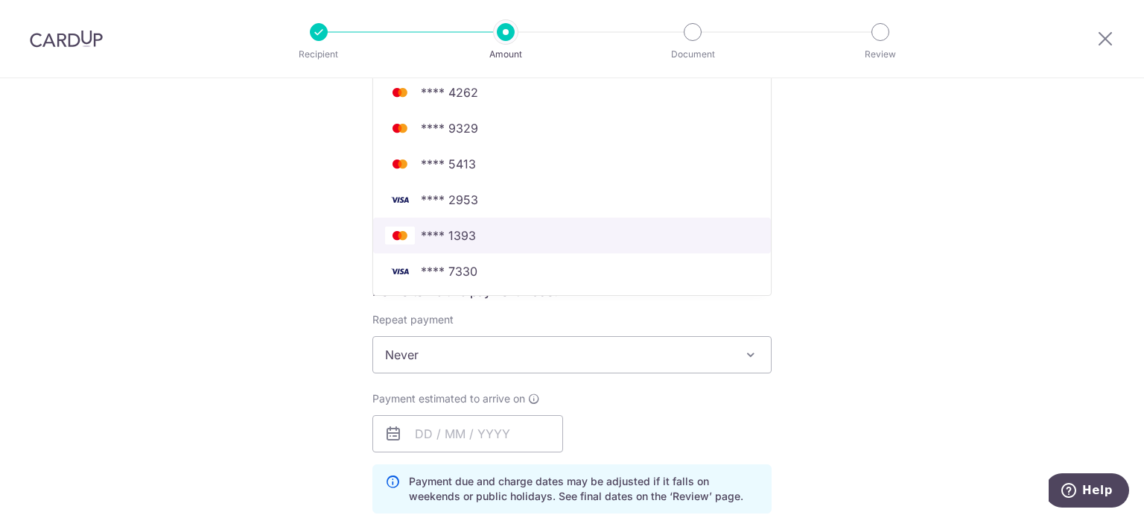
click at [465, 241] on span "**** 1393" at bounding box center [448, 235] width 55 height 18
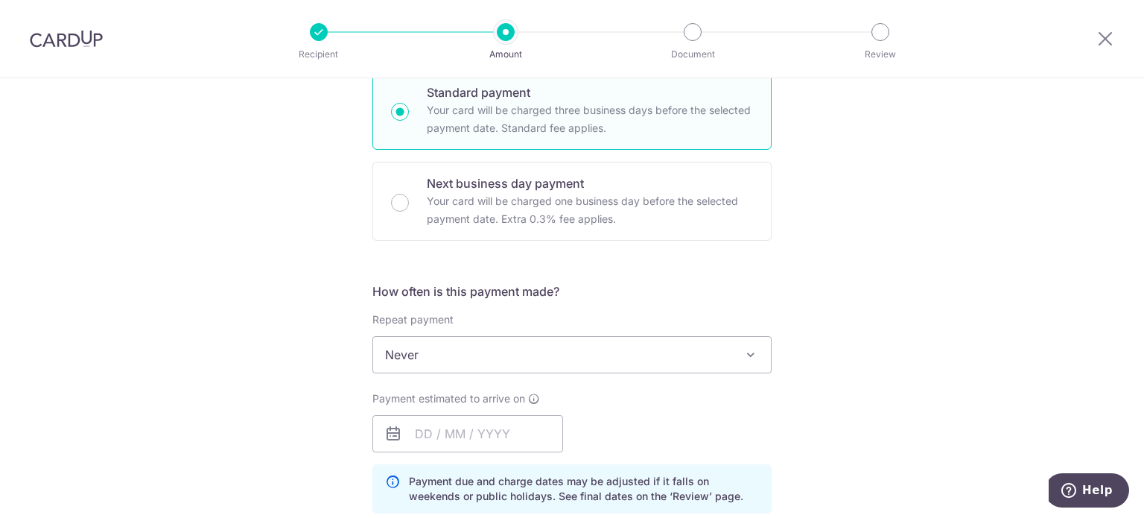
click at [241, 273] on div "Tell us more about your payment Enter payment amount SGD 25,667.00 25667.00 Sel…" at bounding box center [572, 442] width 1144 height 1472
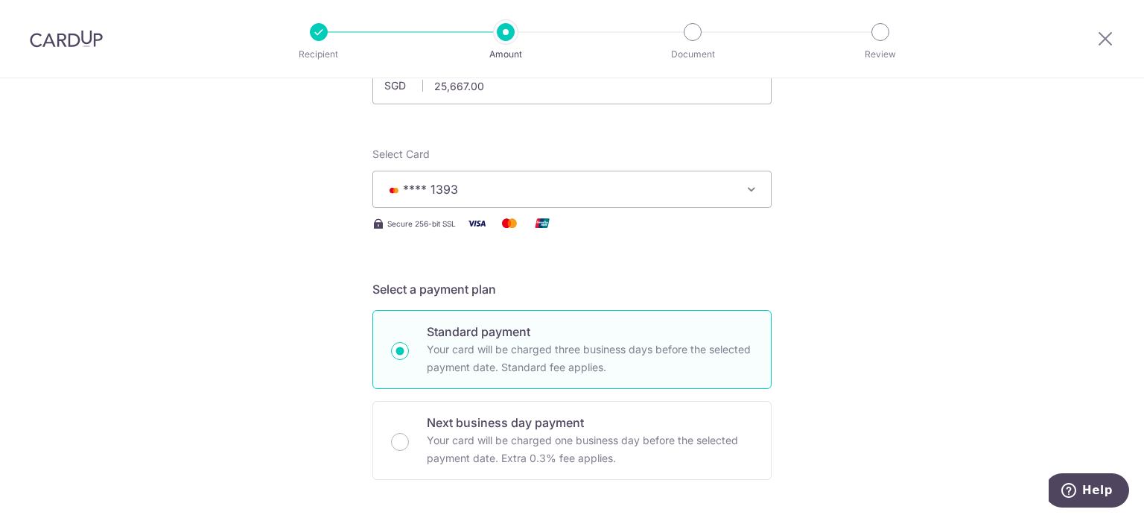
scroll to position [63, 0]
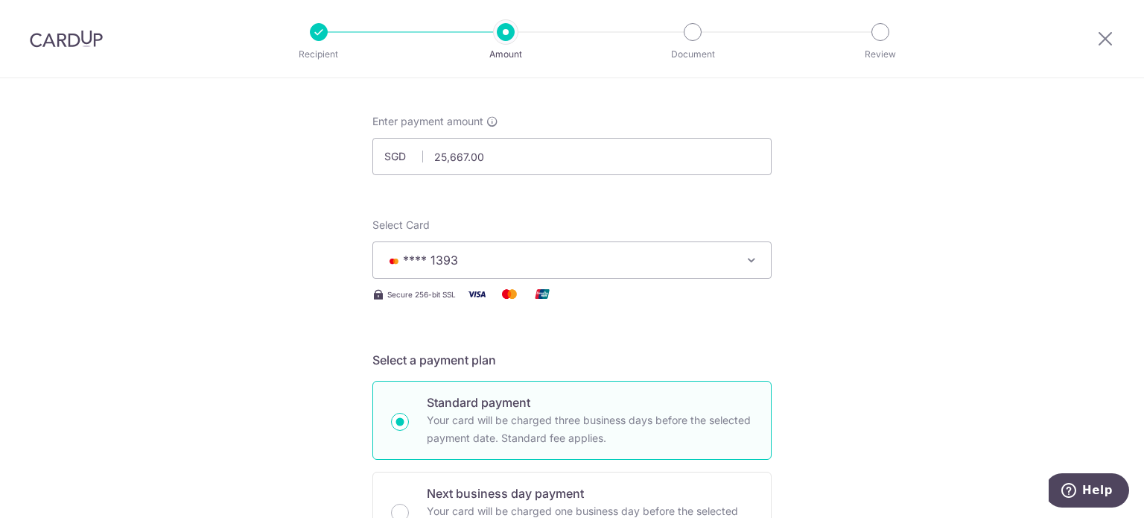
click at [565, 245] on button "**** 1393" at bounding box center [571, 259] width 399 height 37
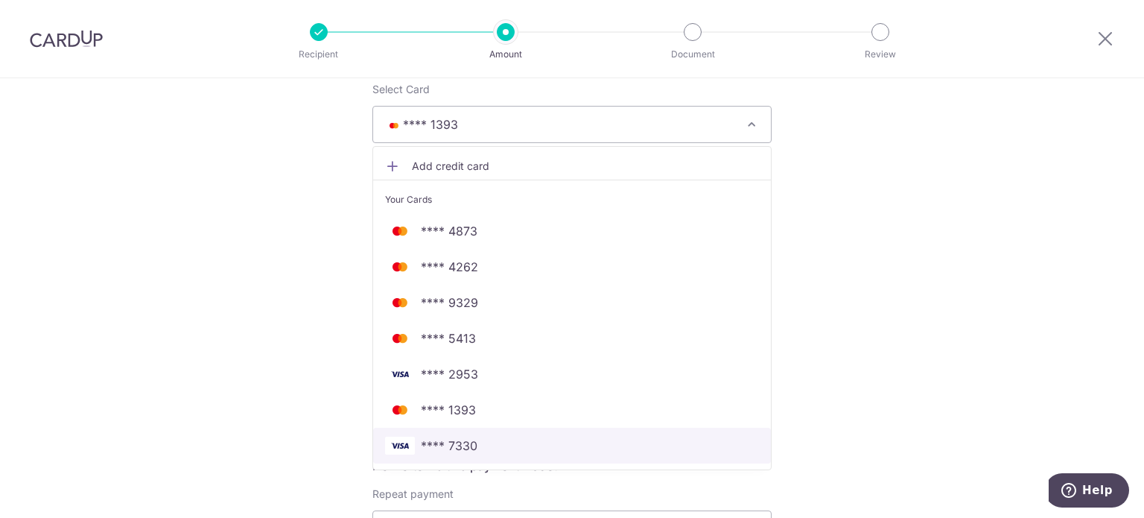
scroll to position [286, 0]
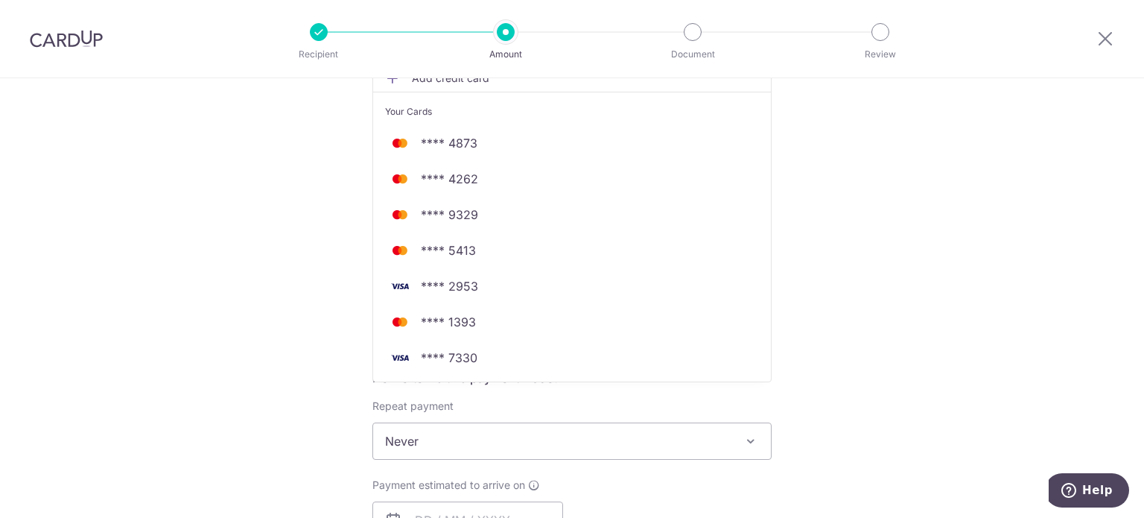
click at [197, 327] on div "Tell us more about your payment Enter payment amount SGD 25,667.00 25667.00 Sel…" at bounding box center [572, 528] width 1144 height 1472
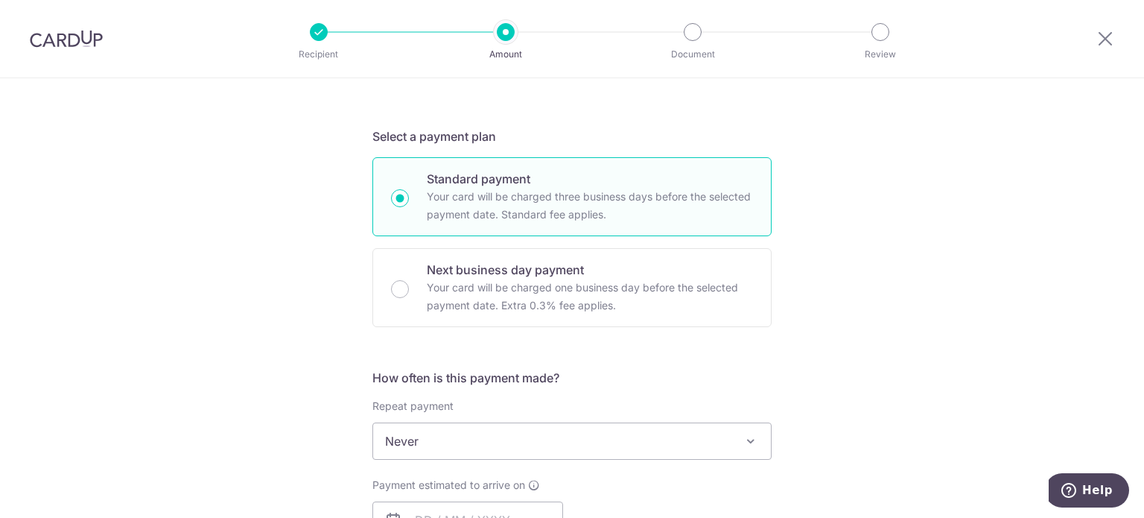
scroll to position [137, 0]
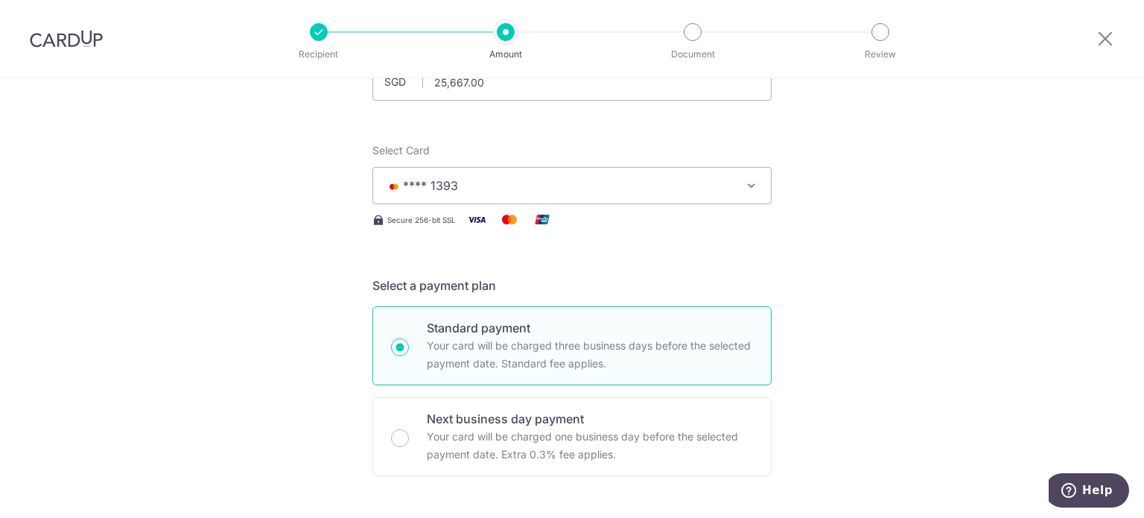
click at [526, 179] on span "**** 1393" at bounding box center [558, 186] width 347 height 18
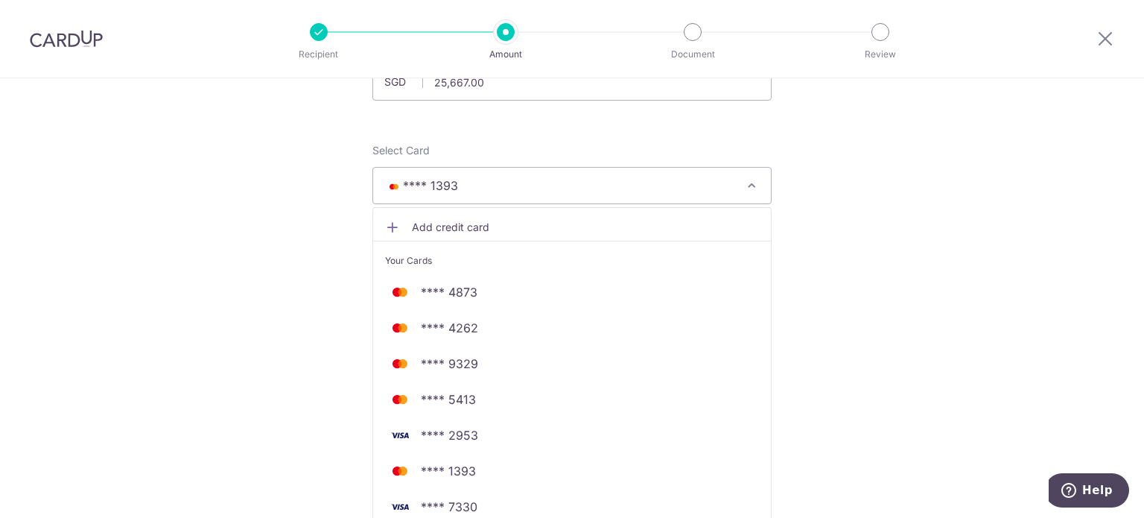
click at [518, 231] on span "Add credit card" at bounding box center [585, 227] width 347 height 15
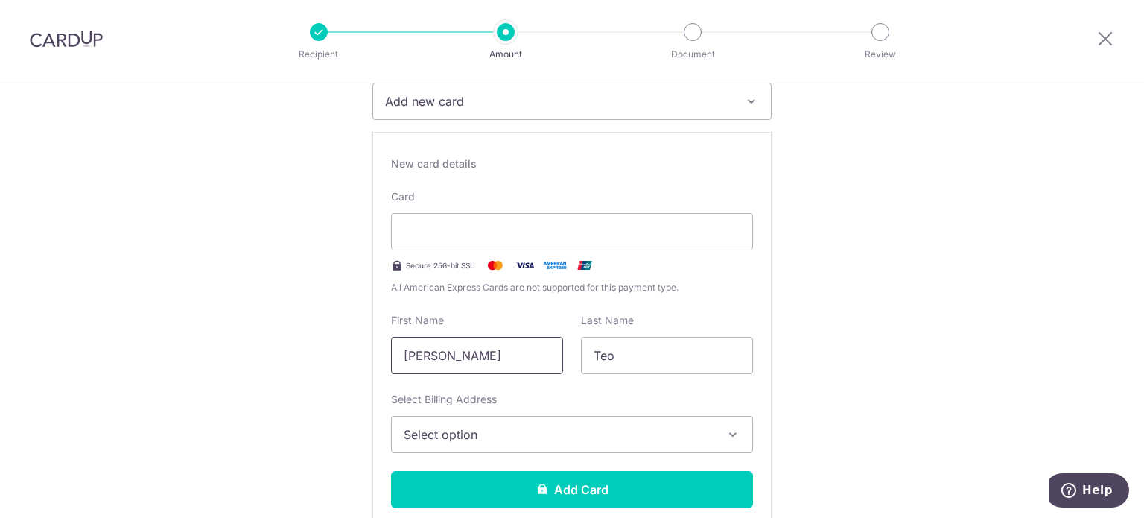
scroll to position [286, 0]
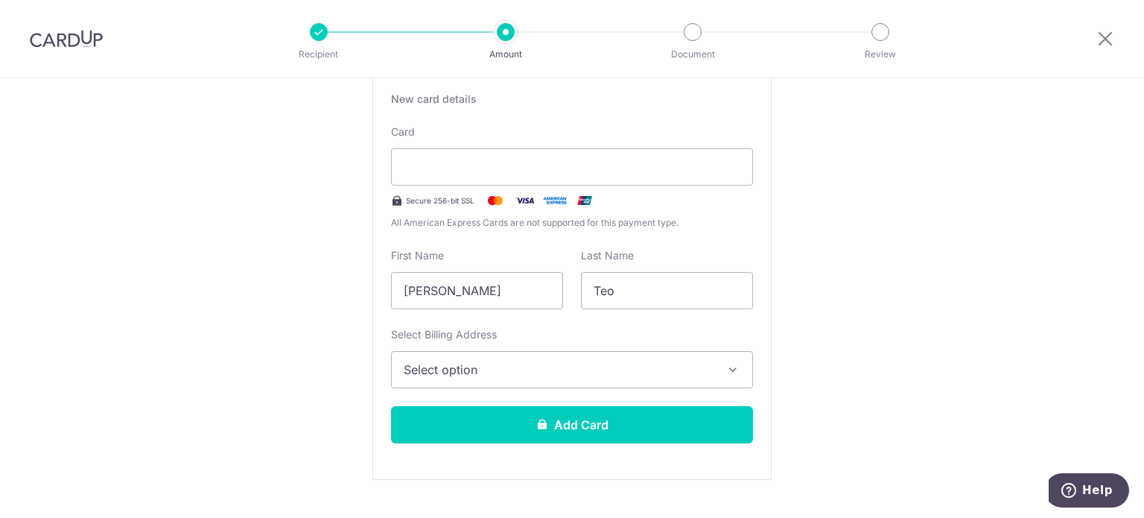
click at [517, 365] on span "Select option" at bounding box center [559, 369] width 310 height 18
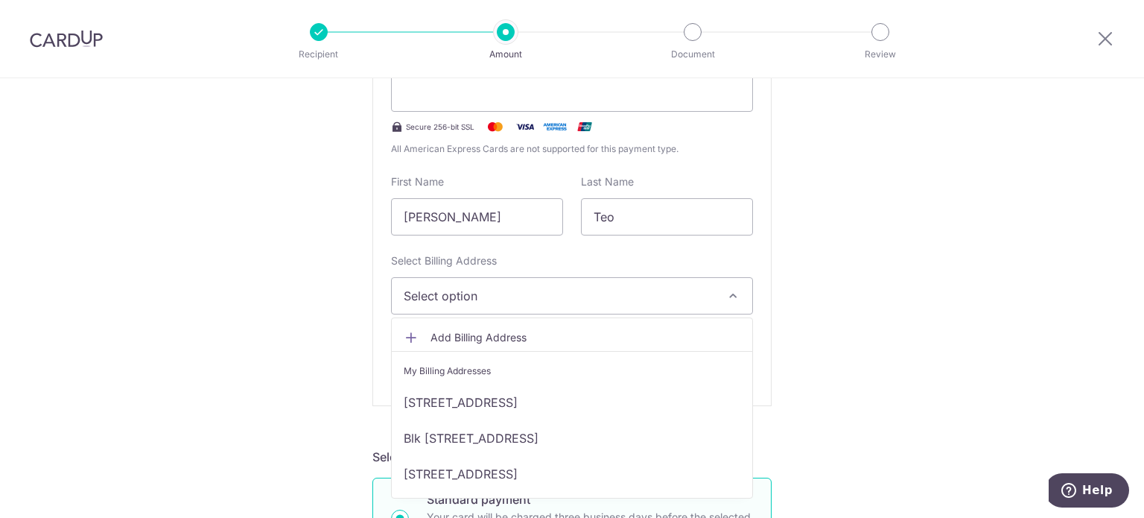
scroll to position [360, 0]
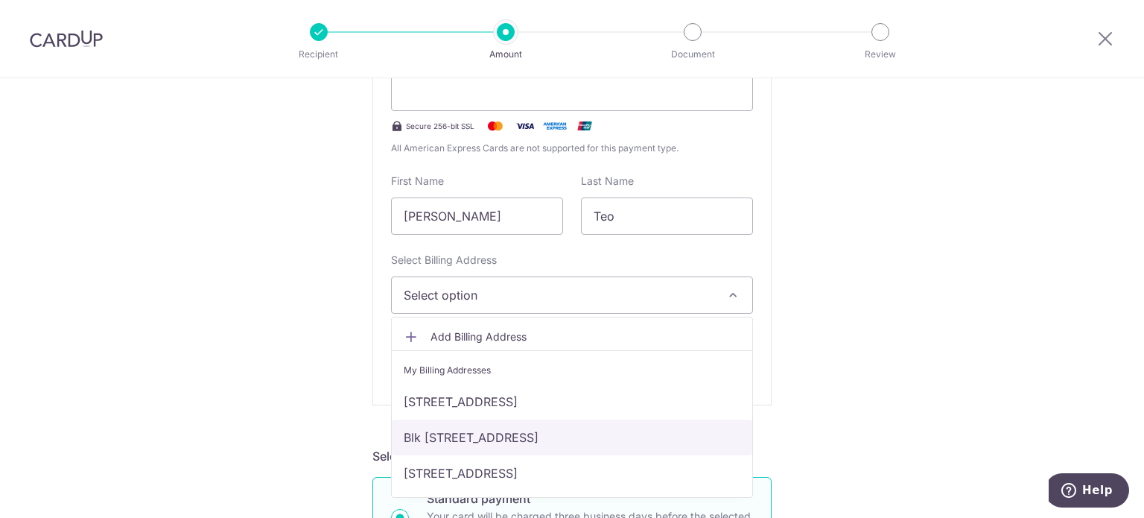
click at [512, 433] on link "Blk 10, #18-03, Stirling Road, Singapore, Singapore, Singapore-148954" at bounding box center [572, 437] width 360 height 36
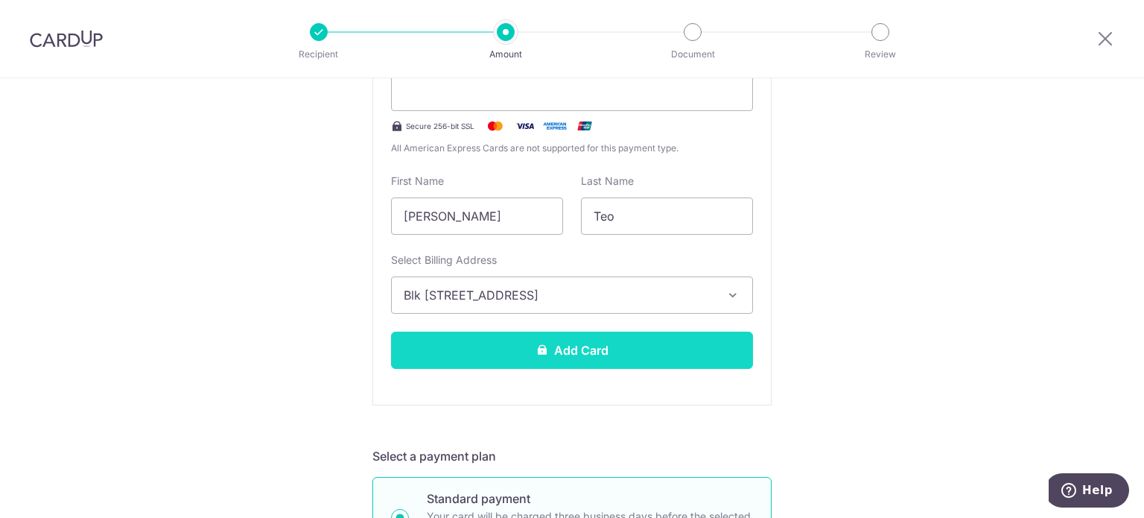
click at [563, 351] on button "Add Card" at bounding box center [572, 349] width 362 height 37
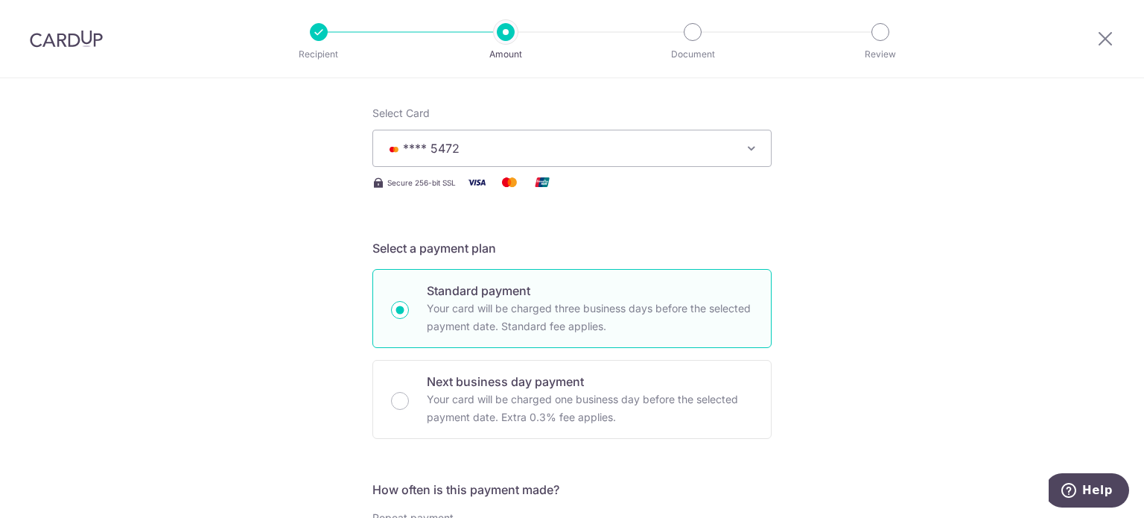
scroll to position [149, 0]
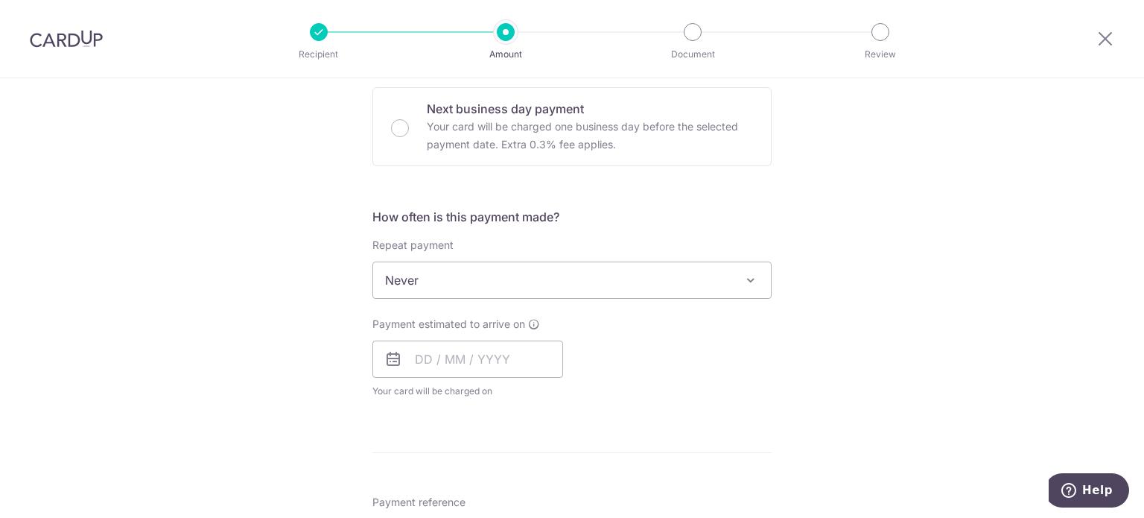
scroll to position [521, 0]
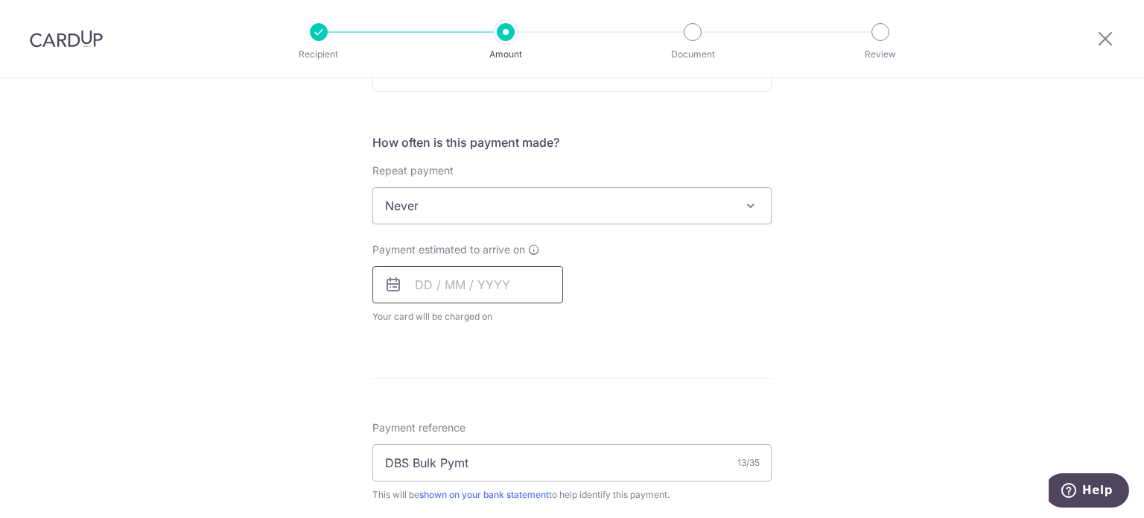
click at [429, 277] on input "text" at bounding box center [467, 284] width 191 height 37
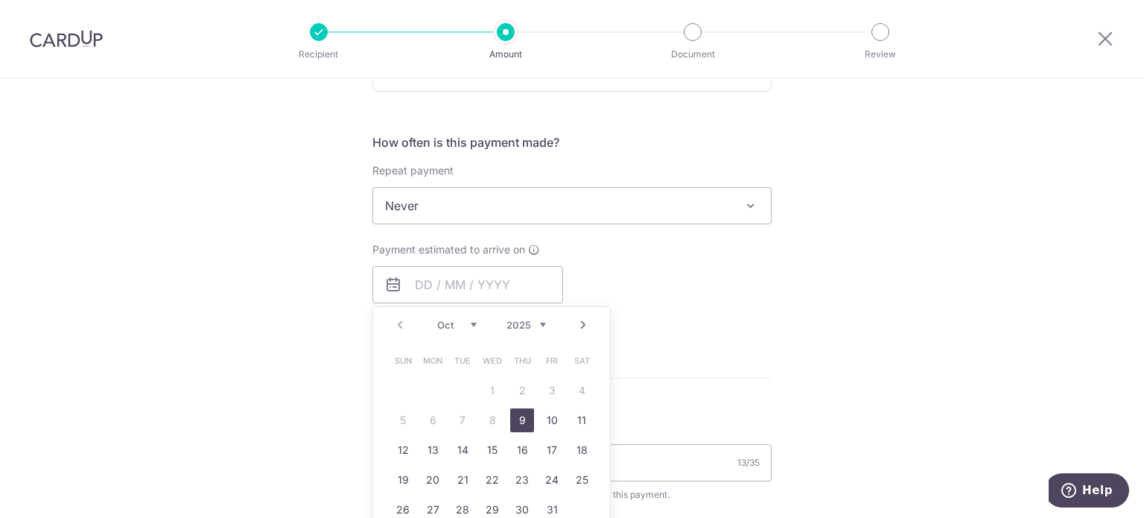
click at [515, 415] on link "9" at bounding box center [522, 420] width 24 height 24
type input "09/10/2025"
click at [168, 327] on div "Tell us more about your payment Enter payment amount SGD 25,667.00 25667.00 Car…" at bounding box center [572, 273] width 1144 height 1432
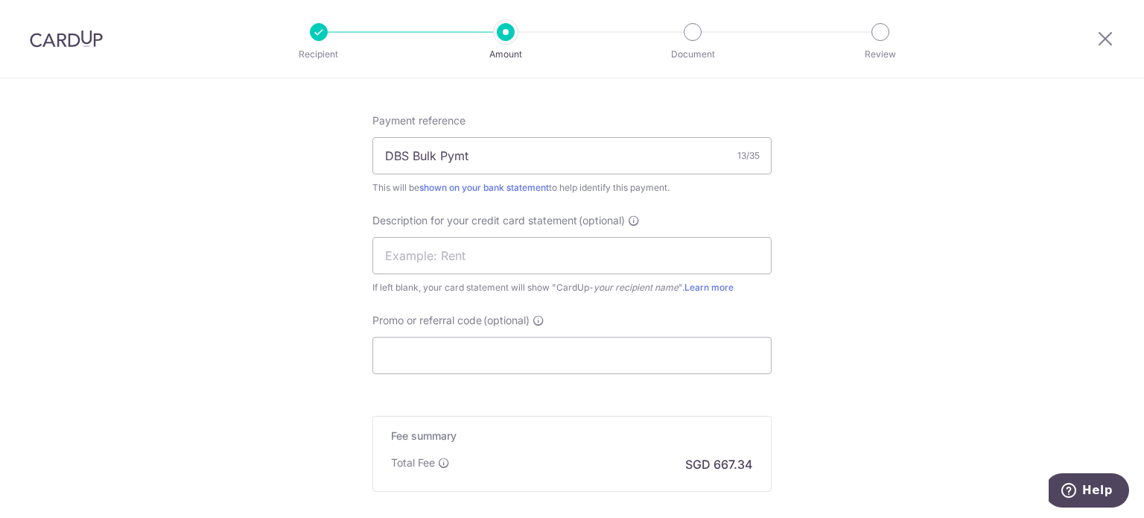
scroll to position [968, 0]
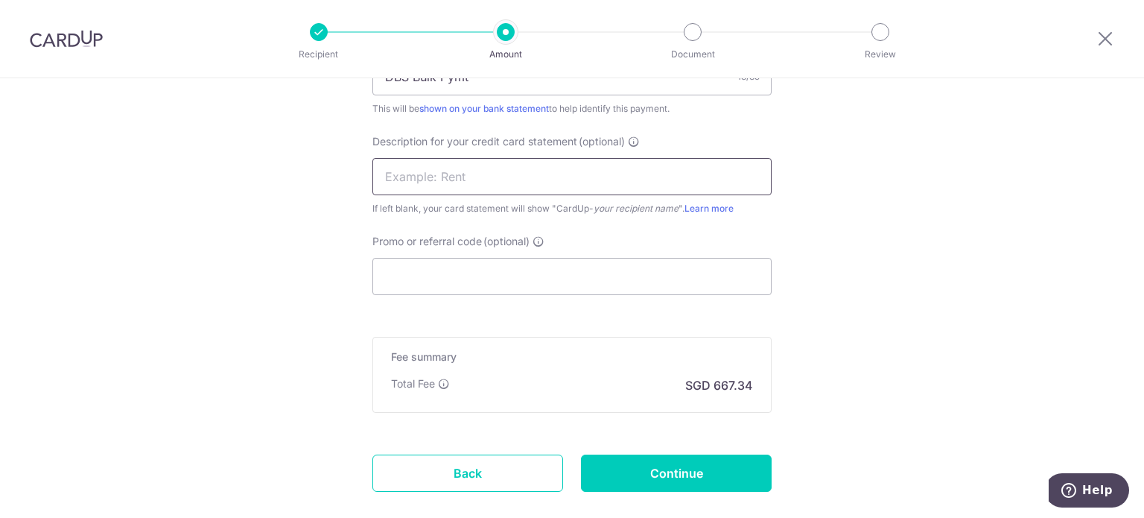
click at [448, 162] on input "text" at bounding box center [571, 176] width 399 height 37
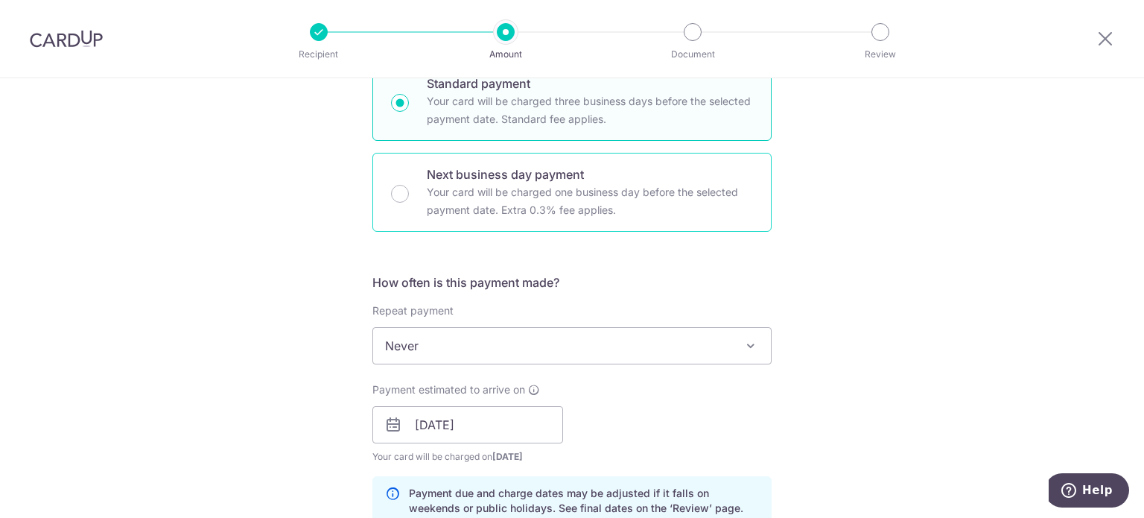
scroll to position [83, 0]
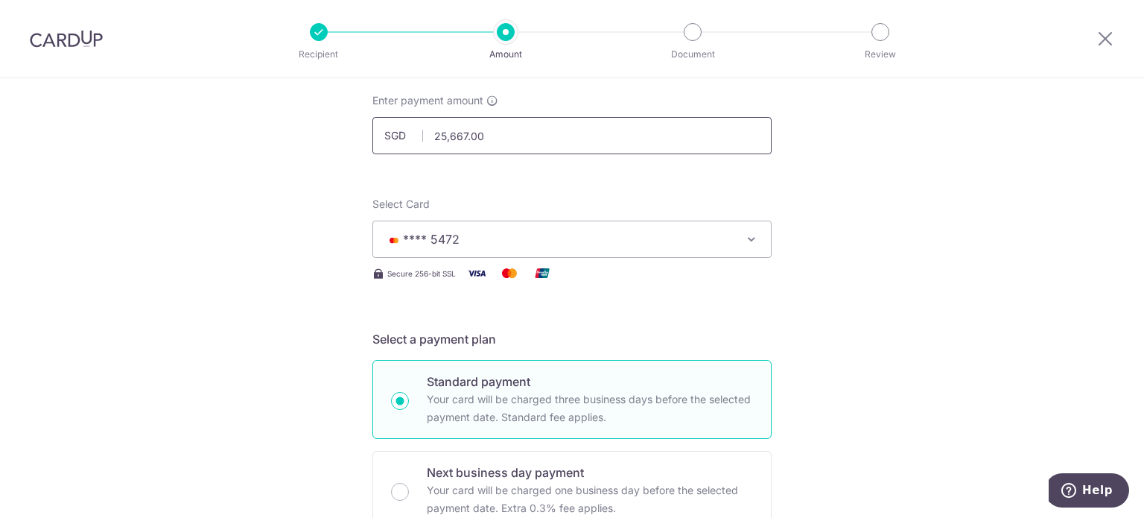
click at [442, 136] on input "25,667.00" at bounding box center [571, 135] width 399 height 37
type input "24,667.00"
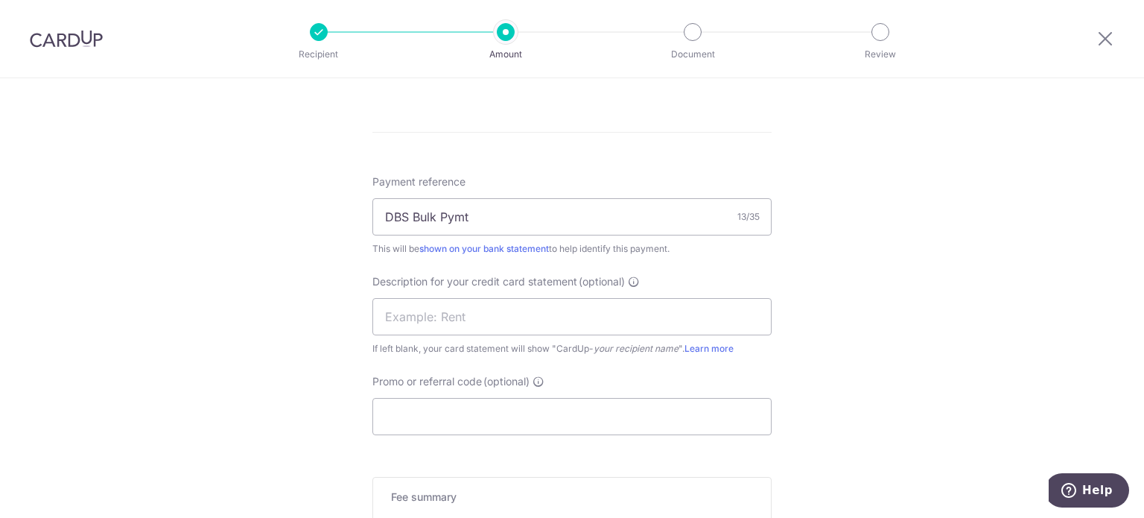
scroll to position [1052, 0]
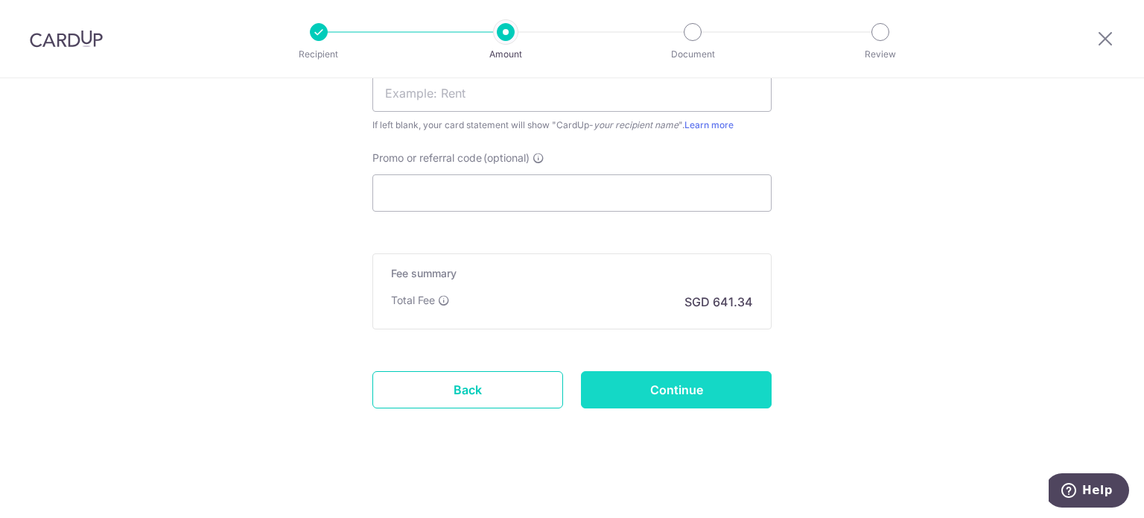
click at [705, 392] on input "Continue" at bounding box center [676, 389] width 191 height 37
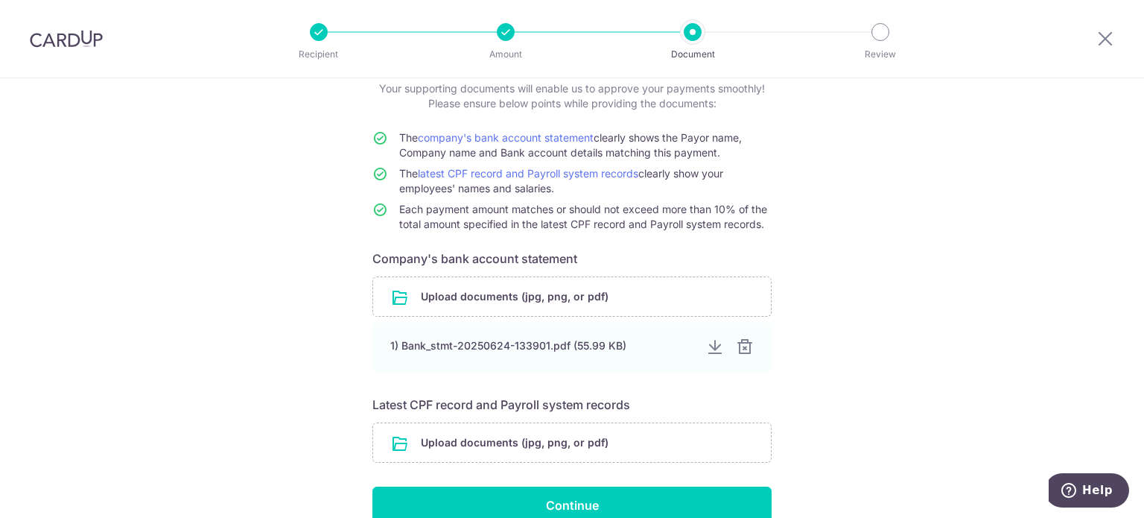
scroll to position [170, 0]
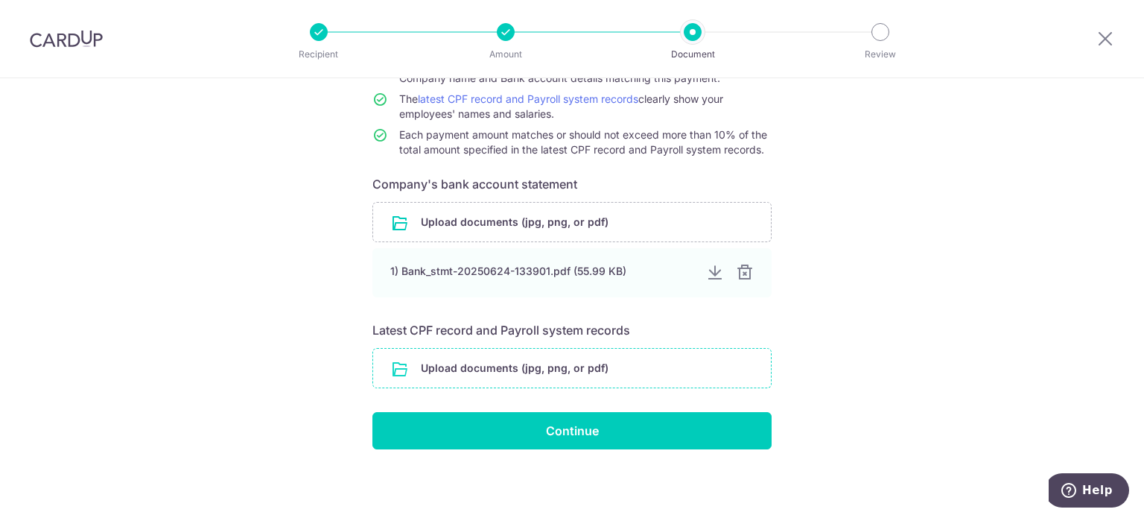
click at [608, 375] on input "file" at bounding box center [572, 368] width 398 height 39
click at [544, 365] on input "file" at bounding box center [572, 368] width 398 height 39
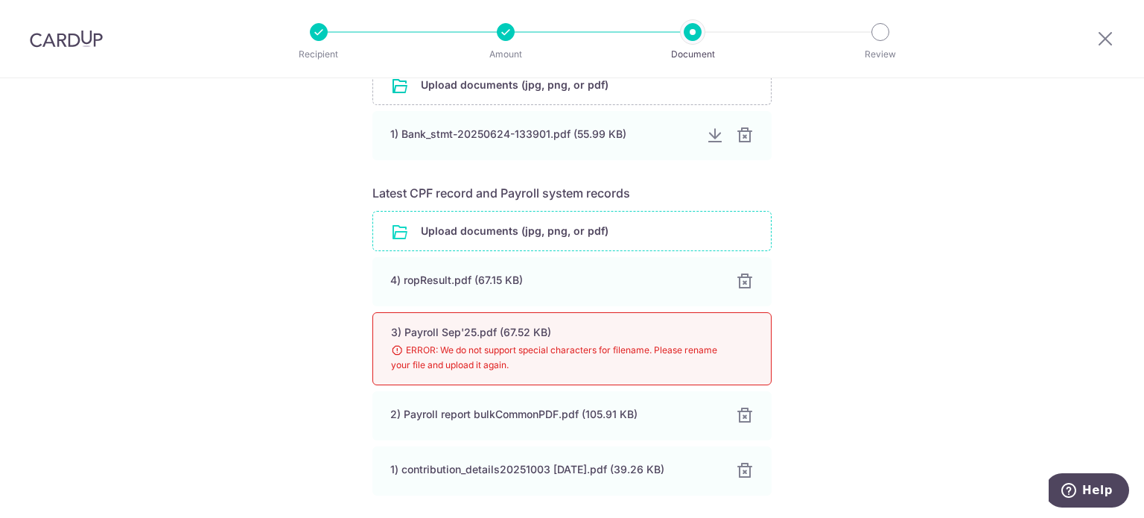
scroll to position [393, 0]
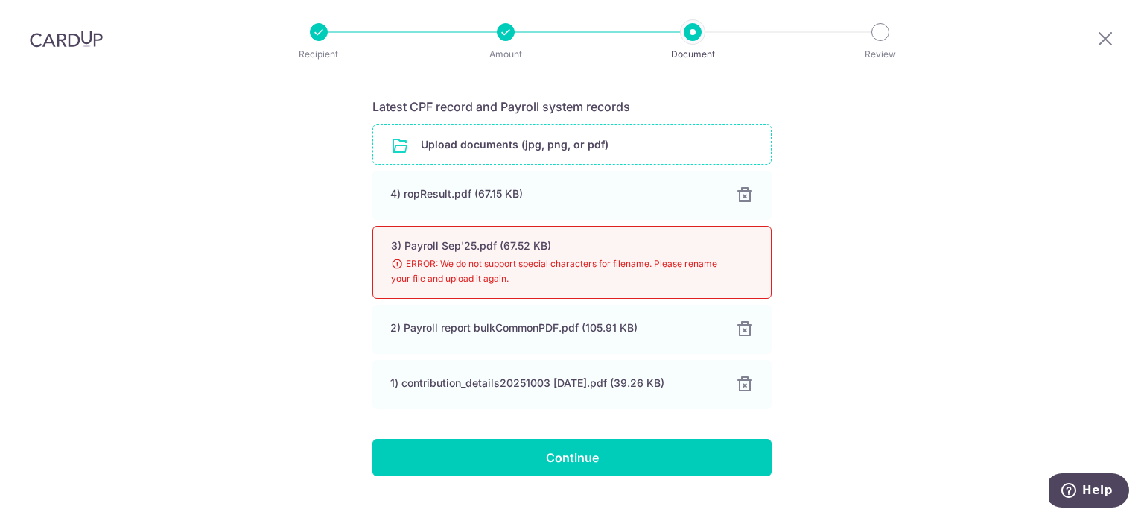
click at [742, 255] on div "3) Payroll Sep'25.pdf (67.52 KB) 98% Done Download ERROR: We do not support spe…" at bounding box center [571, 262] width 399 height 73
click at [527, 148] on input "file" at bounding box center [572, 144] width 398 height 39
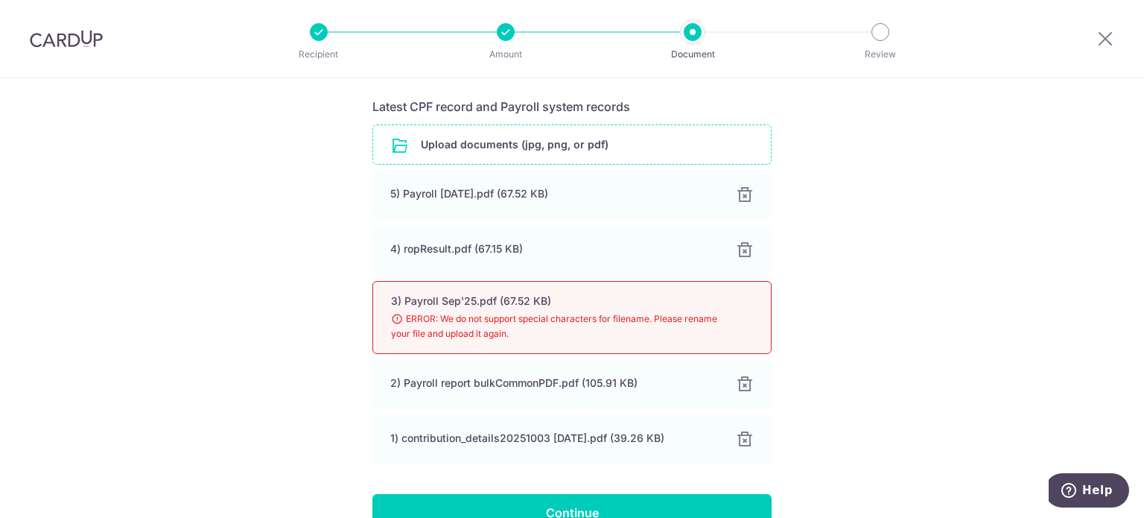
scroll to position [468, 0]
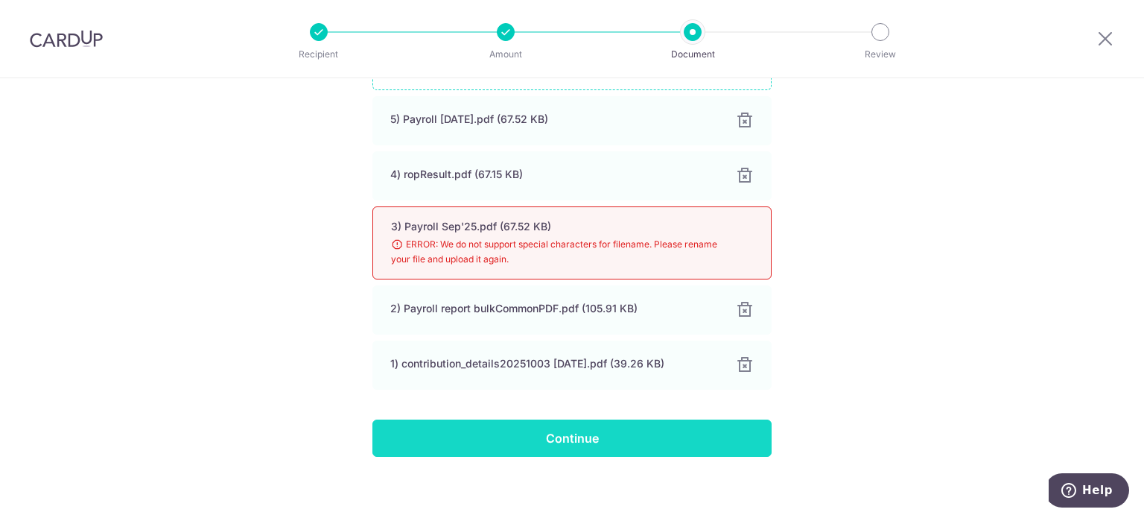
click at [707, 449] on input "Continue" at bounding box center [571, 437] width 399 height 37
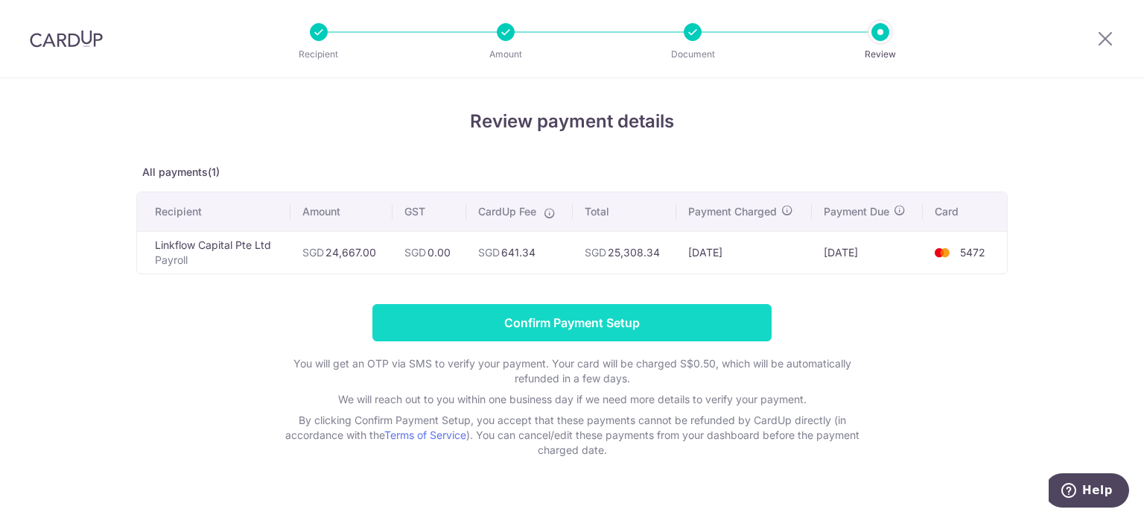
click at [591, 333] on input "Confirm Payment Setup" at bounding box center [571, 322] width 399 height 37
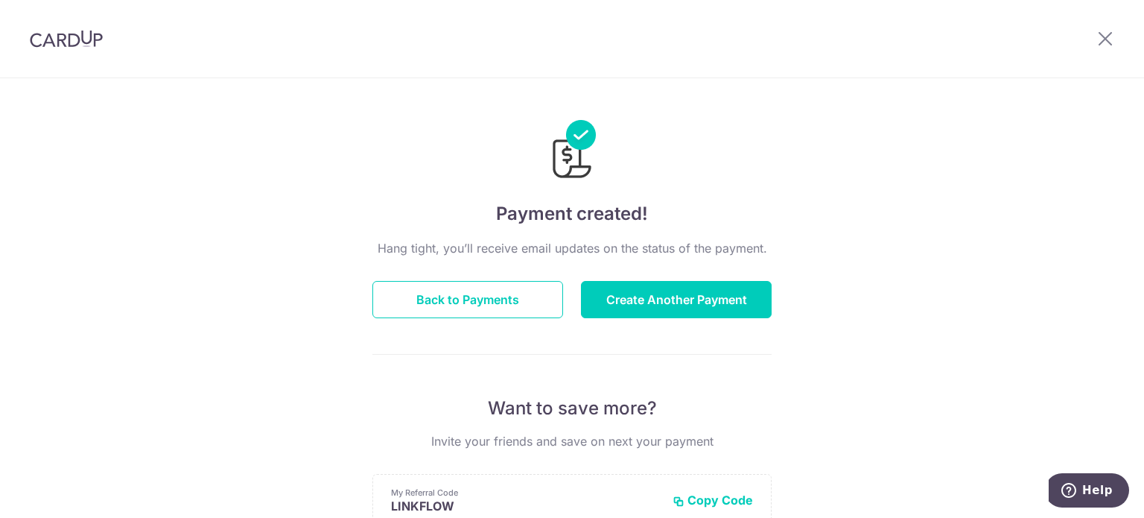
click at [241, 289] on div "Payment created! Hang tight, you’ll receive email updates on the status of the …" at bounding box center [572, 475] width 1144 height 795
drag, startPoint x: 515, startPoint y: 301, endPoint x: 565, endPoint y: 301, distance: 49.2
click at [515, 302] on button "Back to Payments" at bounding box center [467, 299] width 191 height 37
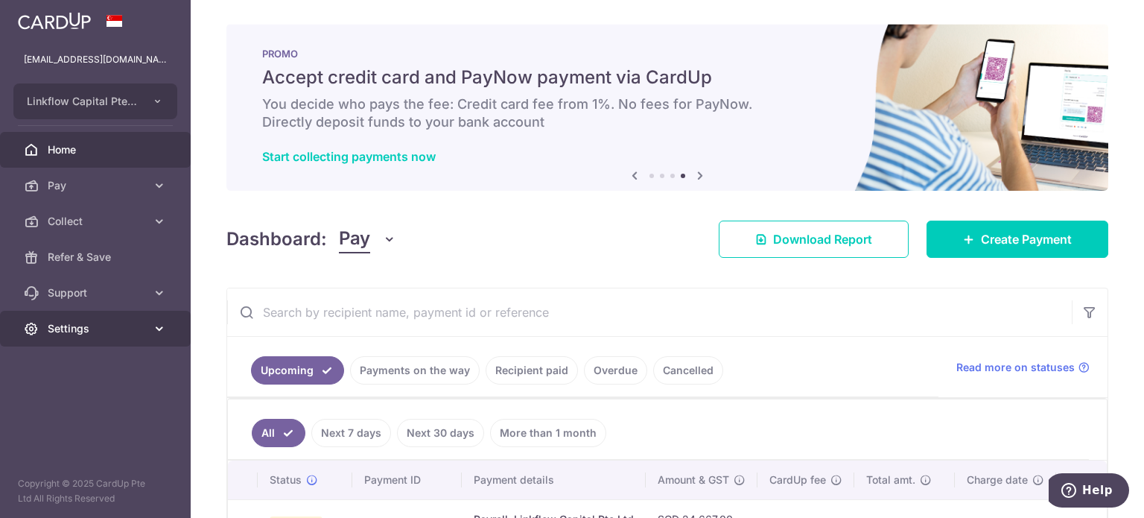
click at [111, 325] on span "Settings" at bounding box center [97, 328] width 98 height 15
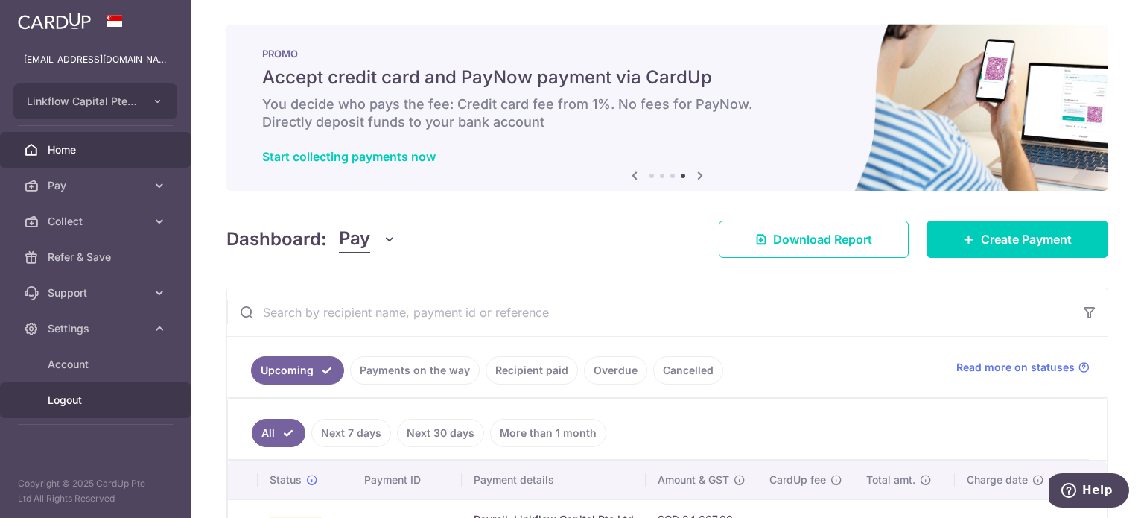
click at [66, 392] on span "Logout" at bounding box center [97, 399] width 98 height 15
